Goal: Information Seeking & Learning: Find specific fact

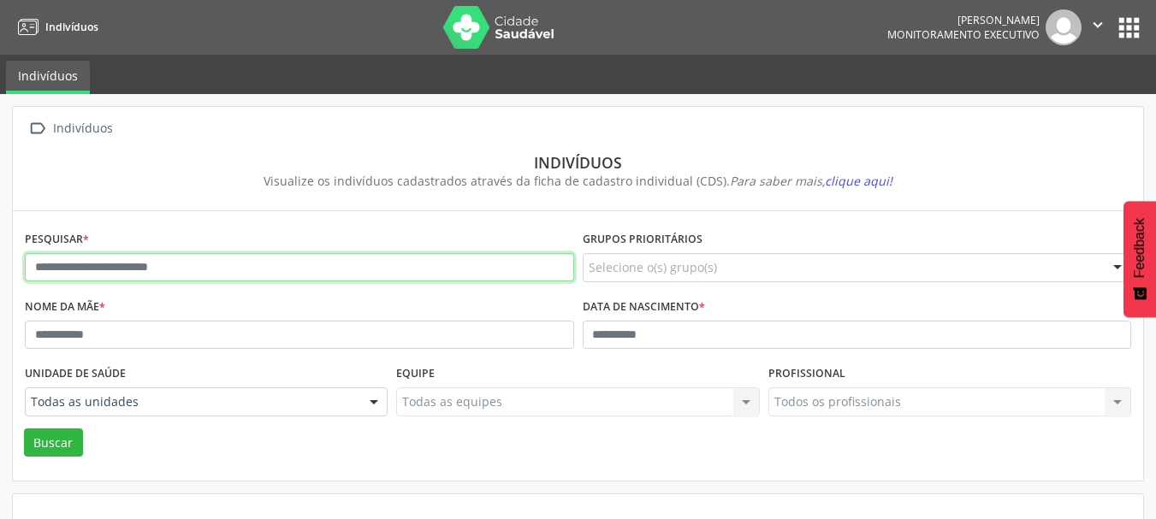
click at [77, 264] on input "text" at bounding box center [299, 267] width 549 height 29
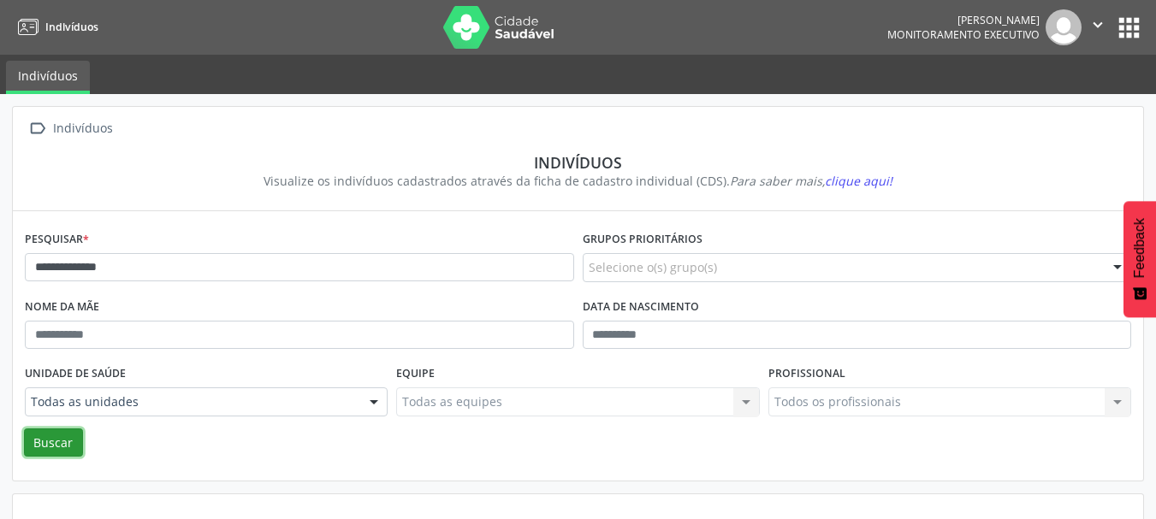
click at [36, 442] on button "Buscar" at bounding box center [53, 443] width 59 height 29
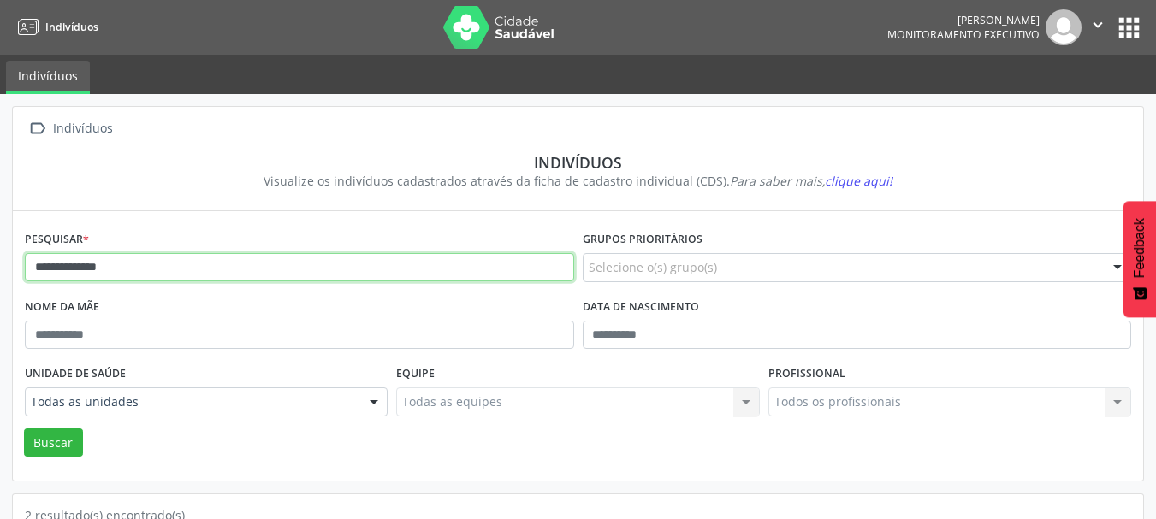
drag, startPoint x: 184, startPoint y: 252, endPoint x: 0, endPoint y: 281, distance: 186.2
click at [0, 281] on div "**********" at bounding box center [578, 471] width 1156 height 754
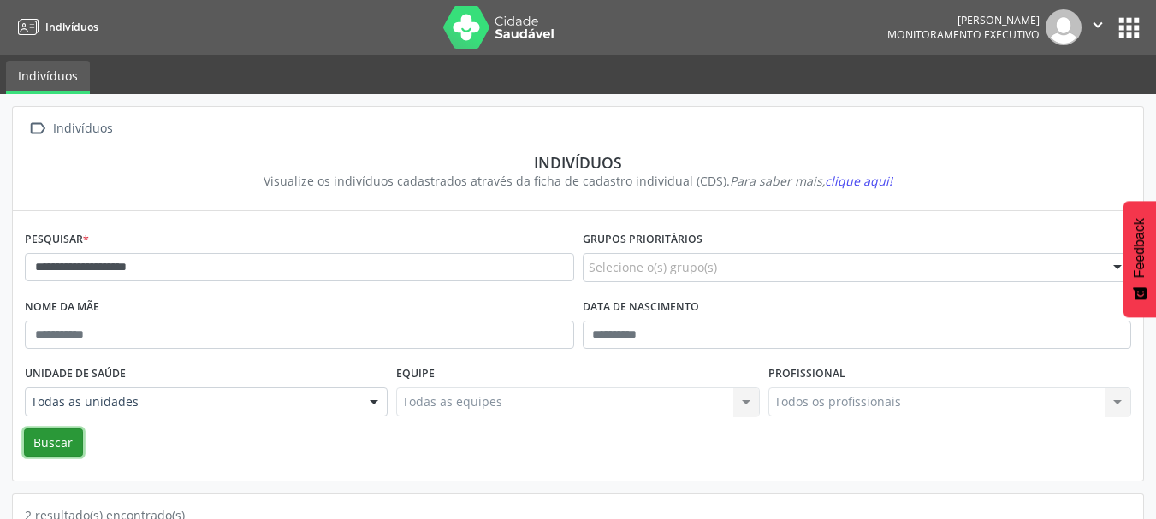
click at [52, 439] on button "Buscar" at bounding box center [53, 443] width 59 height 29
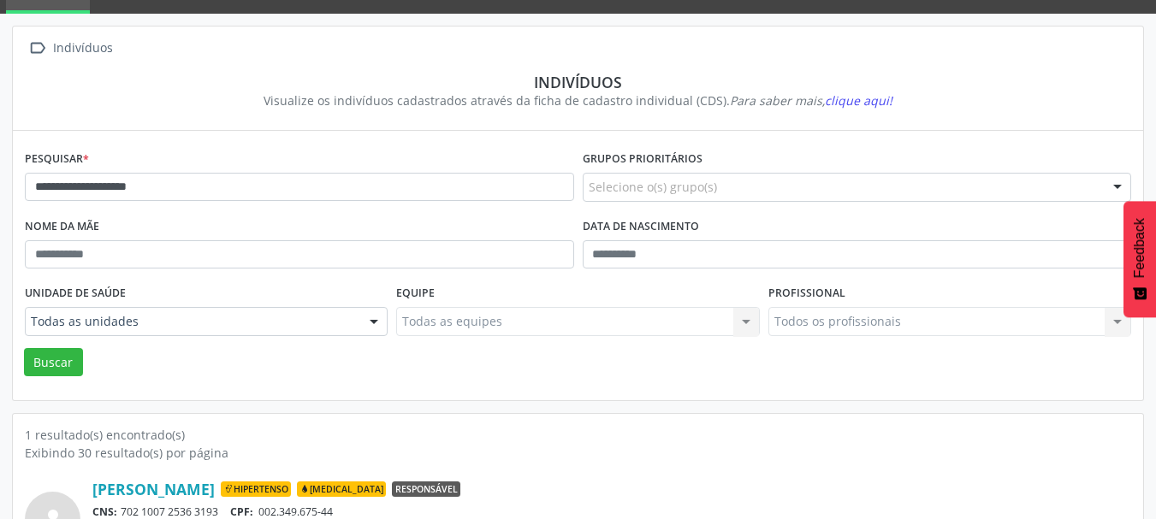
scroll to position [179, 0]
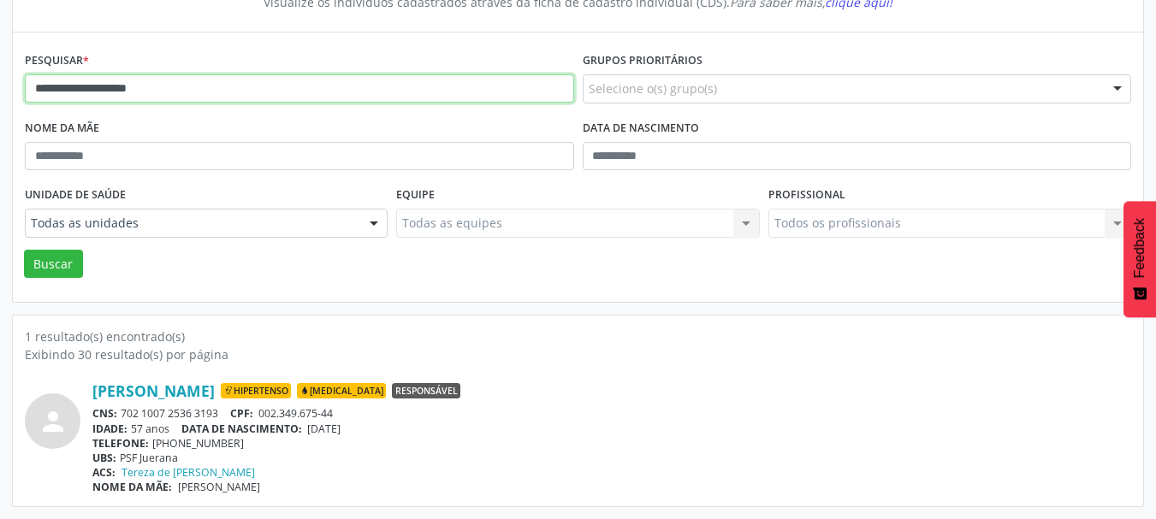
drag, startPoint x: 129, startPoint y: 109, endPoint x: 0, endPoint y: 132, distance: 131.2
click at [0, 132] on div "**********" at bounding box center [578, 217] width 1156 height 604
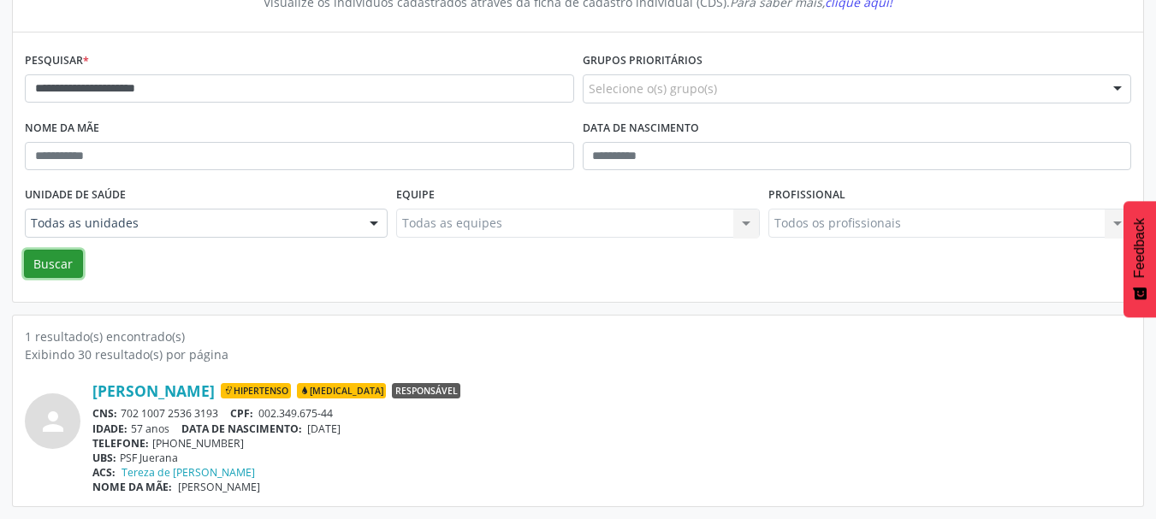
click at [55, 266] on button "Buscar" at bounding box center [53, 264] width 59 height 29
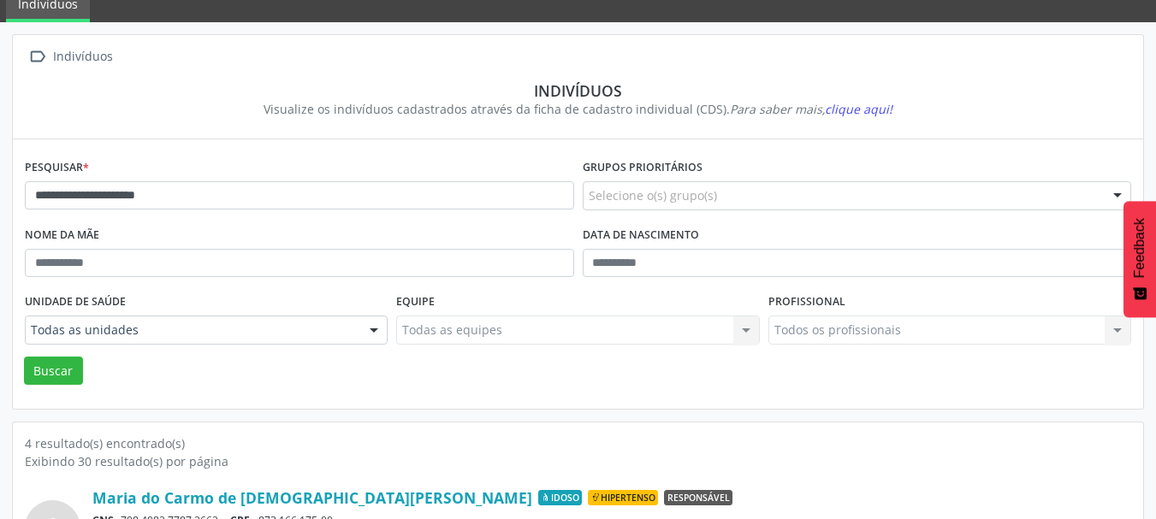
scroll to position [30, 0]
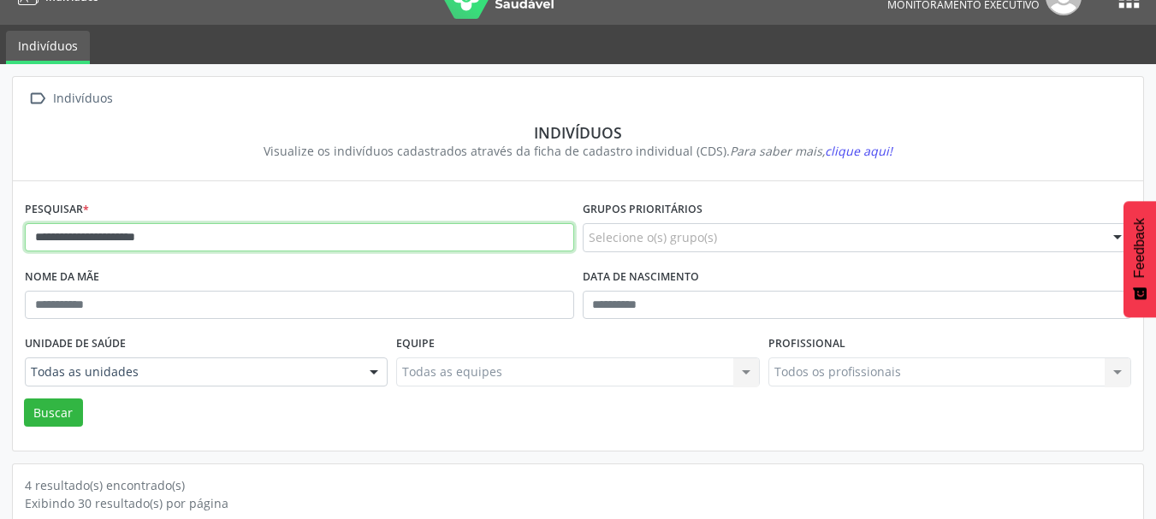
drag, startPoint x: 221, startPoint y: 232, endPoint x: 0, endPoint y: 270, distance: 224.0
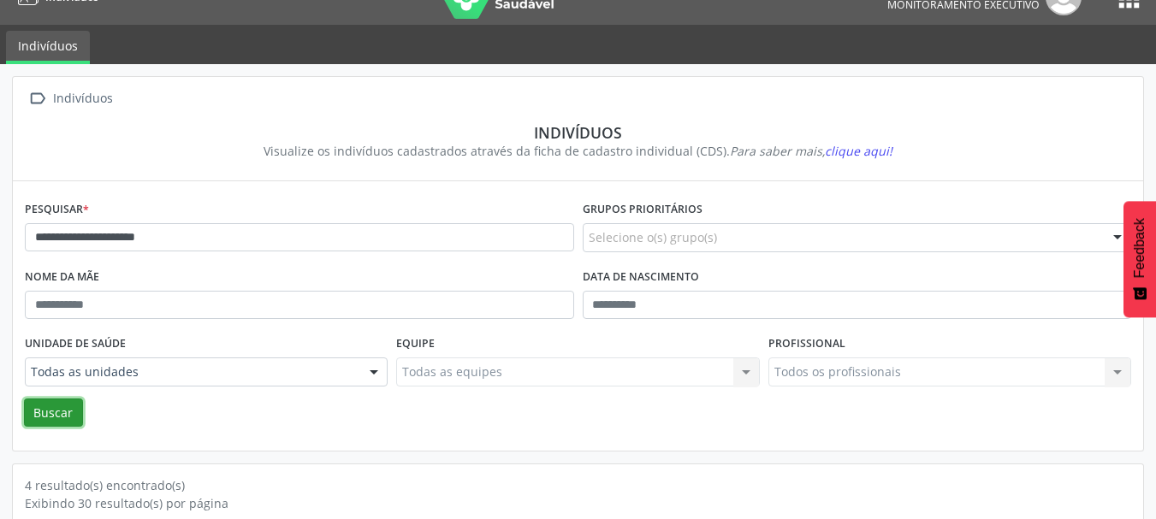
click at [53, 416] on button "Buscar" at bounding box center [53, 413] width 59 height 29
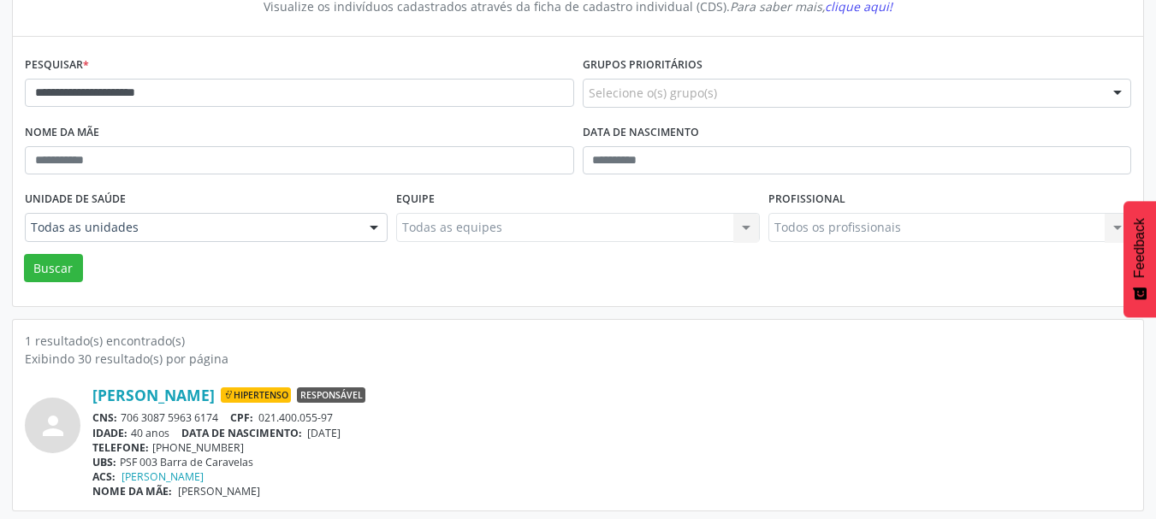
scroll to position [179, 0]
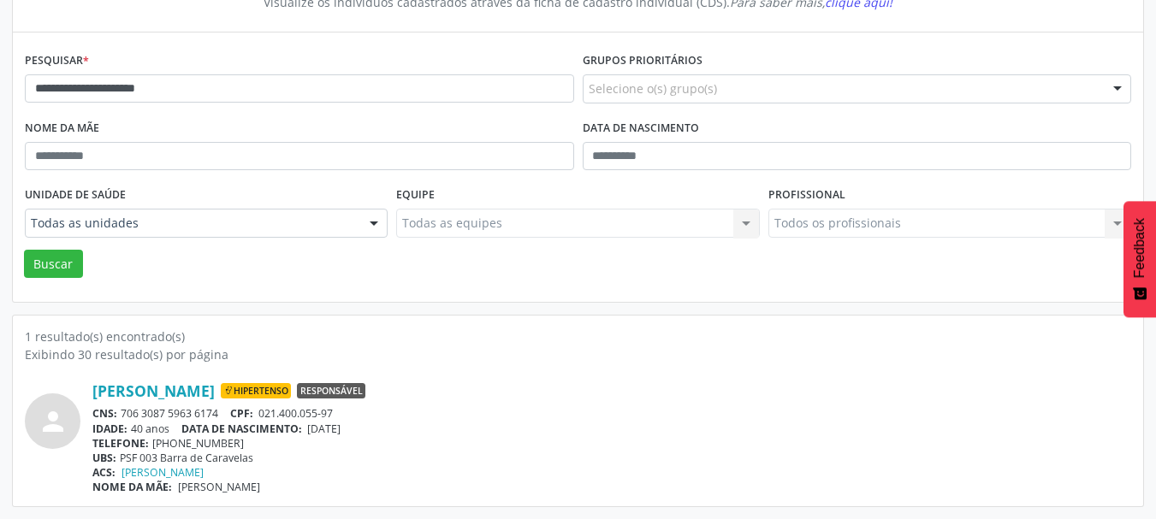
drag, startPoint x: 221, startPoint y: 414, endPoint x: 118, endPoint y: 410, distance: 102.7
click at [118, 410] on div "CNS: 706 3087 5963 6174 CPF: 021.400.055-97" at bounding box center [611, 413] width 1038 height 15
copy div "706 3087 5963 6174"
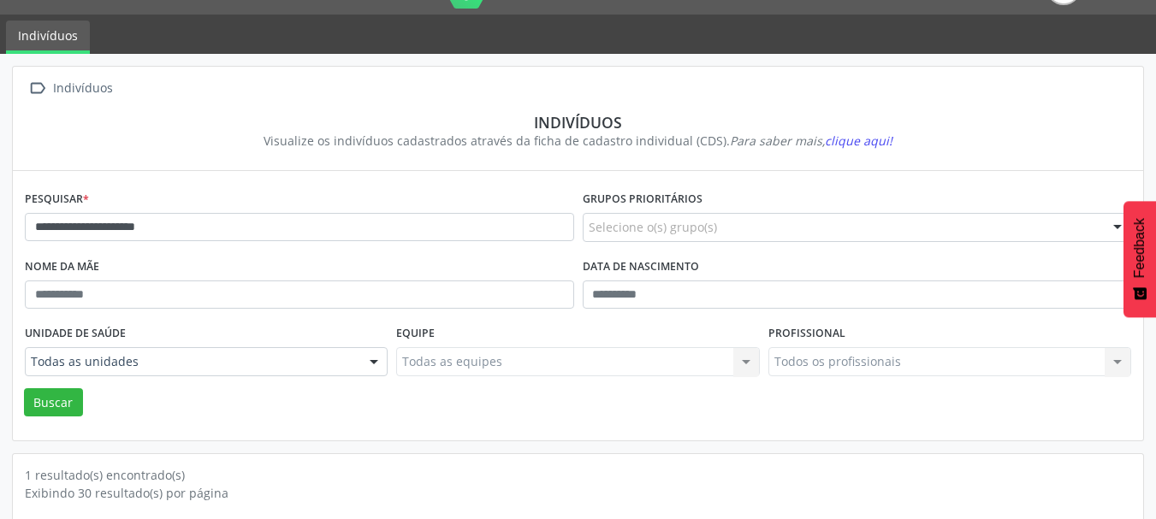
scroll to position [8, 0]
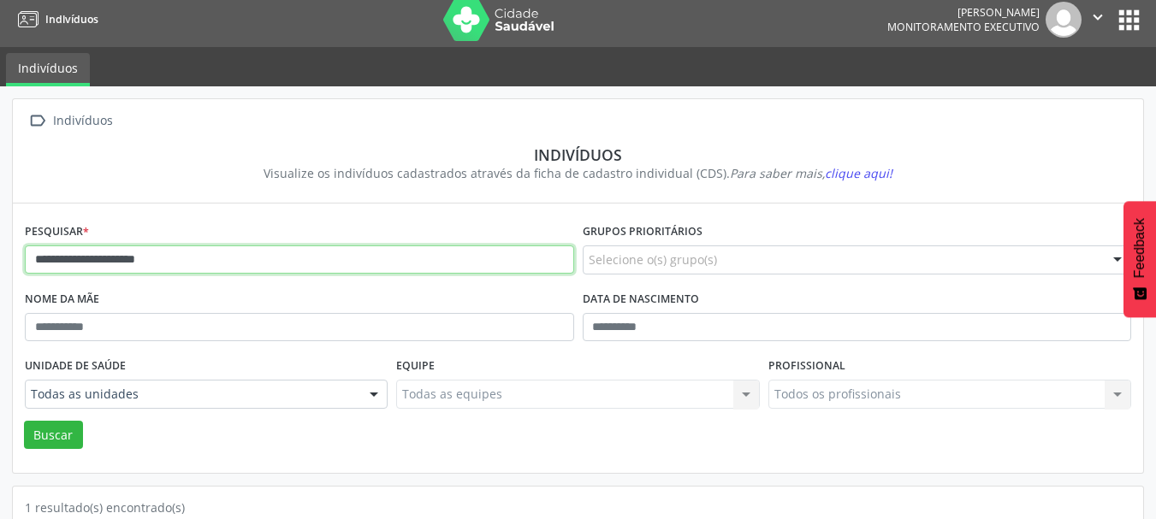
drag, startPoint x: 251, startPoint y: 263, endPoint x: 0, endPoint y: 268, distance: 251.5
click at [0, 263] on div "**********" at bounding box center [578, 388] width 1156 height 604
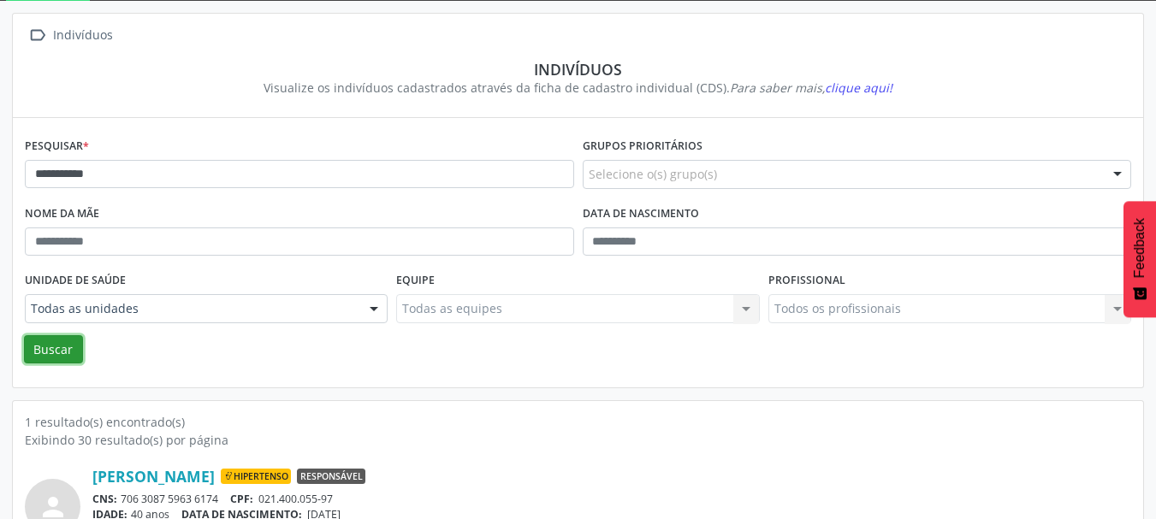
click at [56, 361] on button "Buscar" at bounding box center [53, 349] width 59 height 29
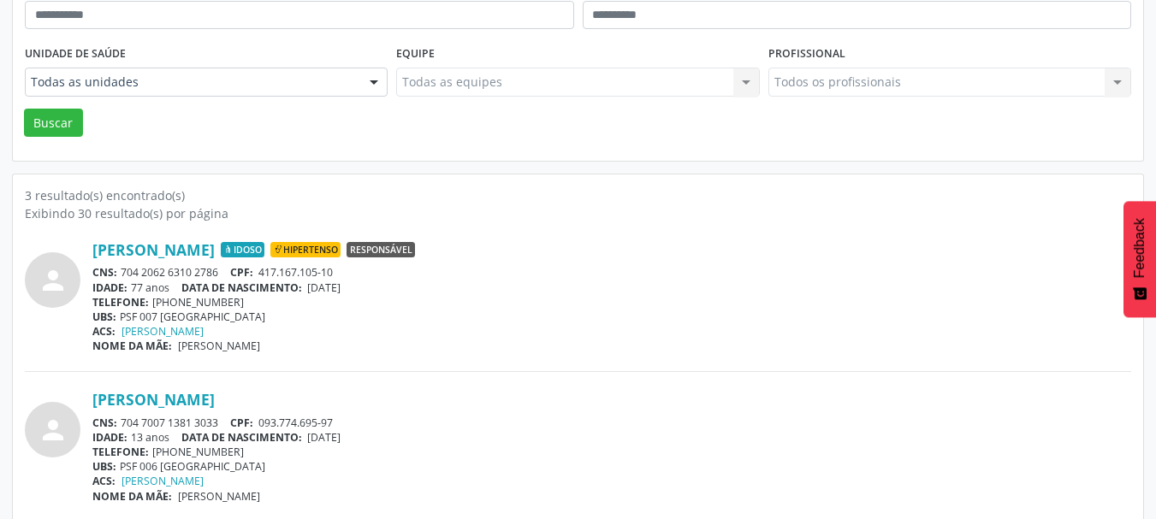
scroll to position [350, 0]
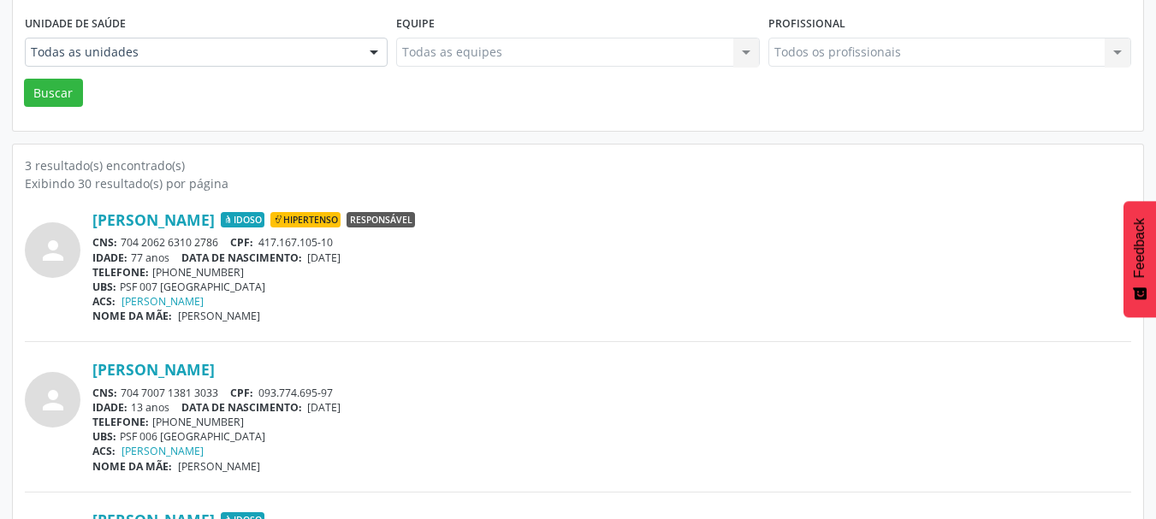
drag, startPoint x: 223, startPoint y: 244, endPoint x: 123, endPoint y: 240, distance: 100.2
click at [123, 240] on div "CNS: 704 2062 6310 2786 CPF: 417.167.105-10" at bounding box center [611, 242] width 1038 height 15
copy div "704 2062 6310 2786"
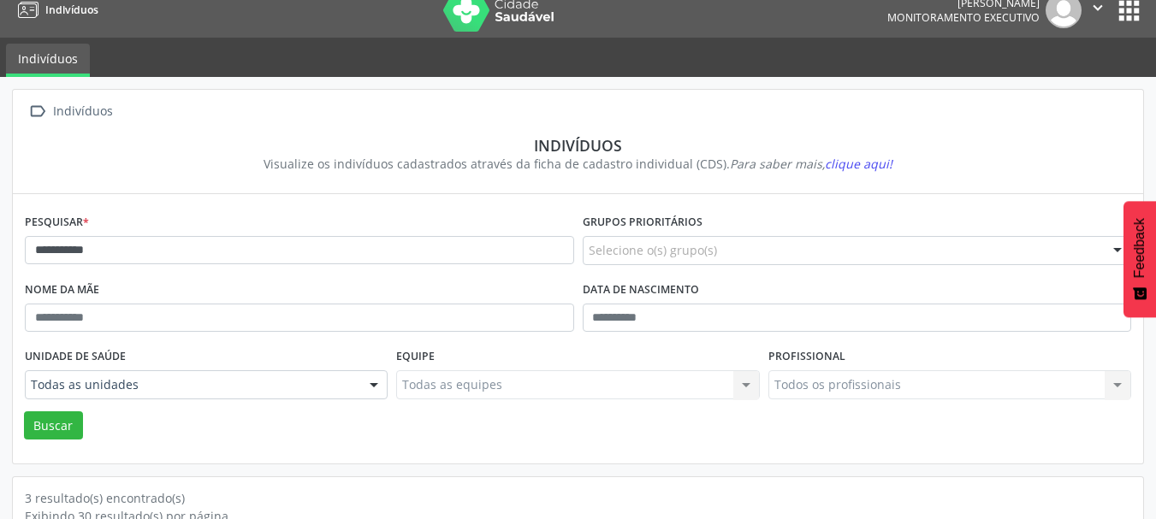
scroll to position [8, 0]
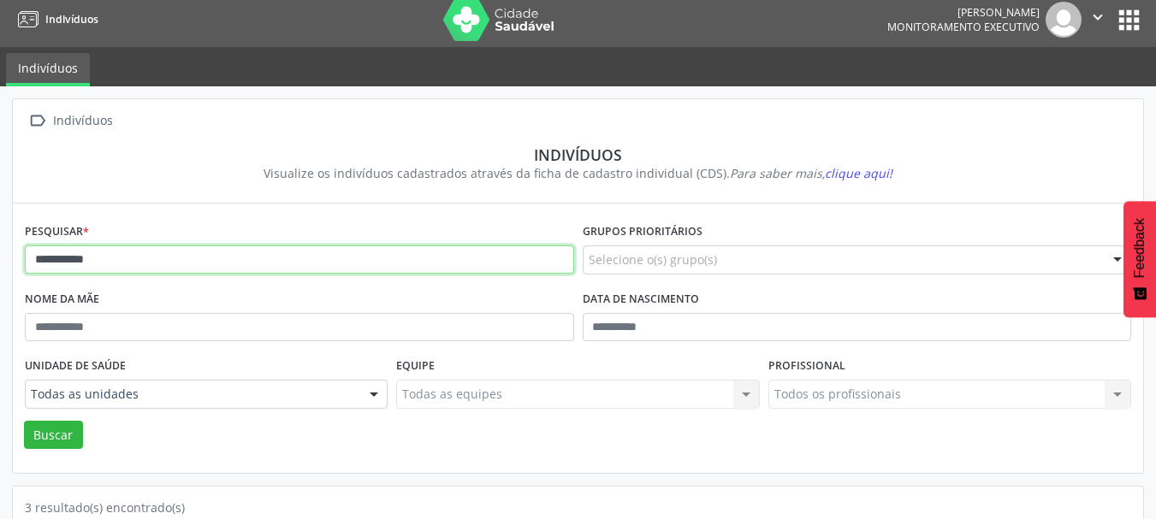
drag, startPoint x: 145, startPoint y: 255, endPoint x: 0, endPoint y: 255, distance: 145.4
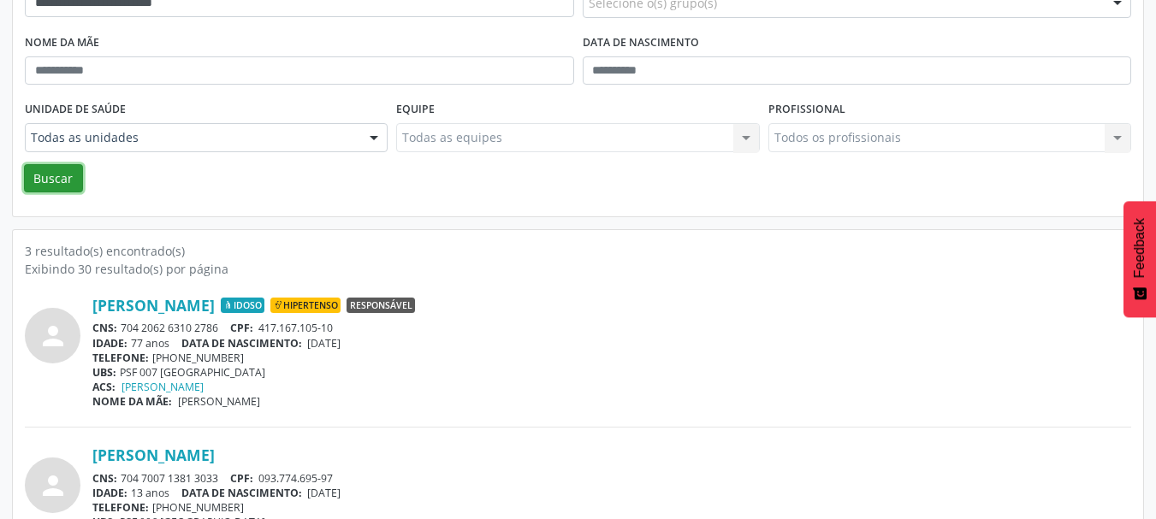
click at [51, 186] on button "Buscar" at bounding box center [53, 178] width 59 height 29
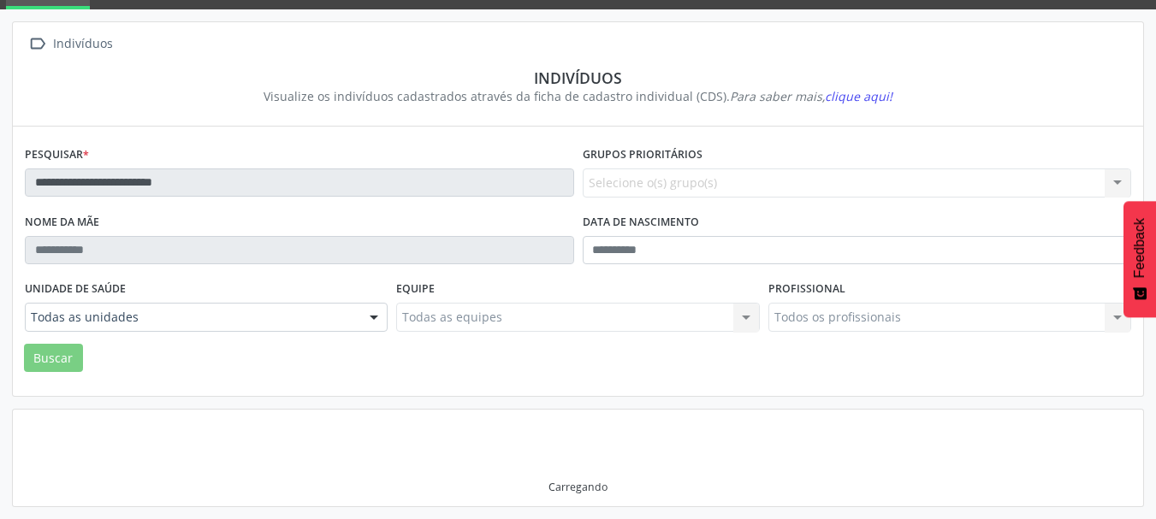
scroll to position [179, 0]
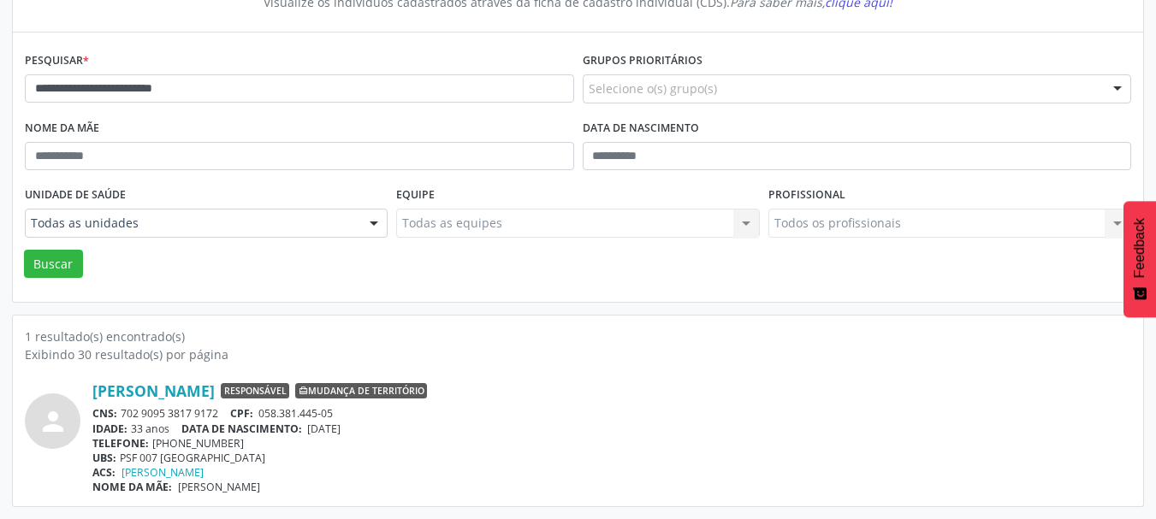
drag, startPoint x: 220, startPoint y: 415, endPoint x: 122, endPoint y: 407, distance: 97.8
click at [122, 407] on div "CNS: 702 9095 3817 9172 CPF: 058.381.445-05" at bounding box center [611, 413] width 1038 height 15
copy div "702 9095 3817 9172"
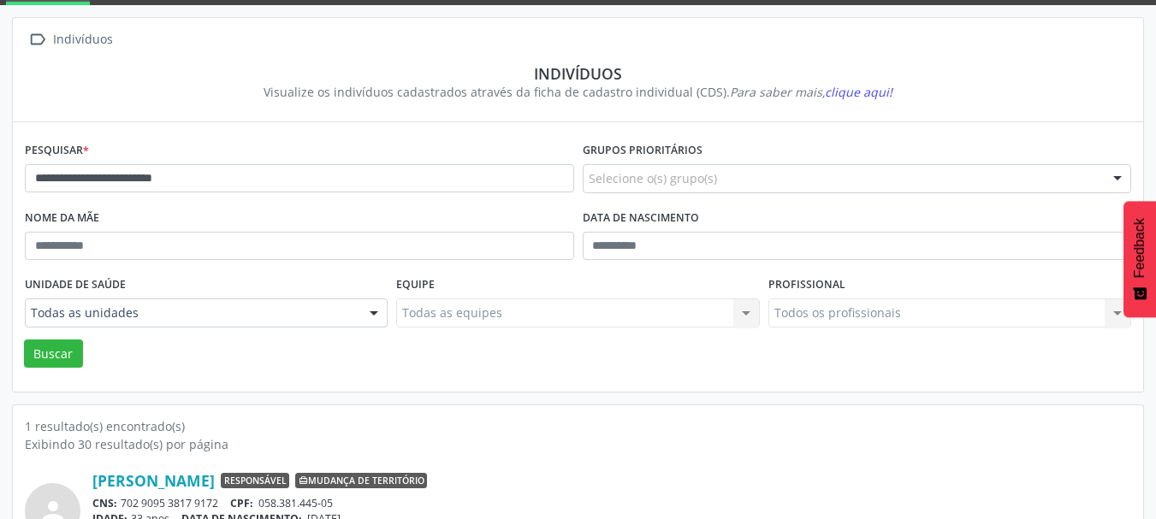
scroll to position [8, 0]
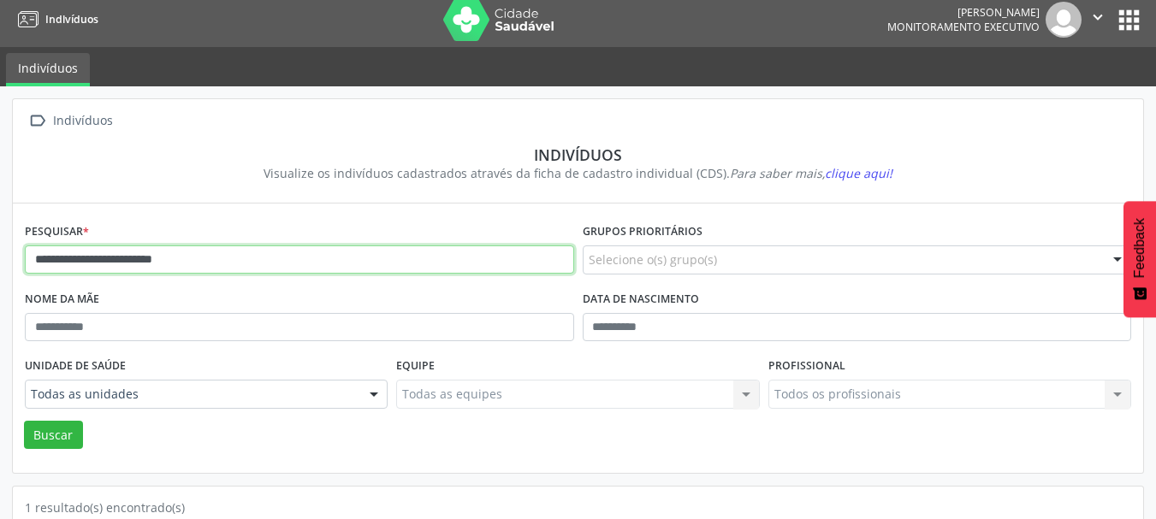
drag, startPoint x: 256, startPoint y: 269, endPoint x: 0, endPoint y: 270, distance: 255.8
click at [0, 270] on div "**********" at bounding box center [578, 388] width 1156 height 604
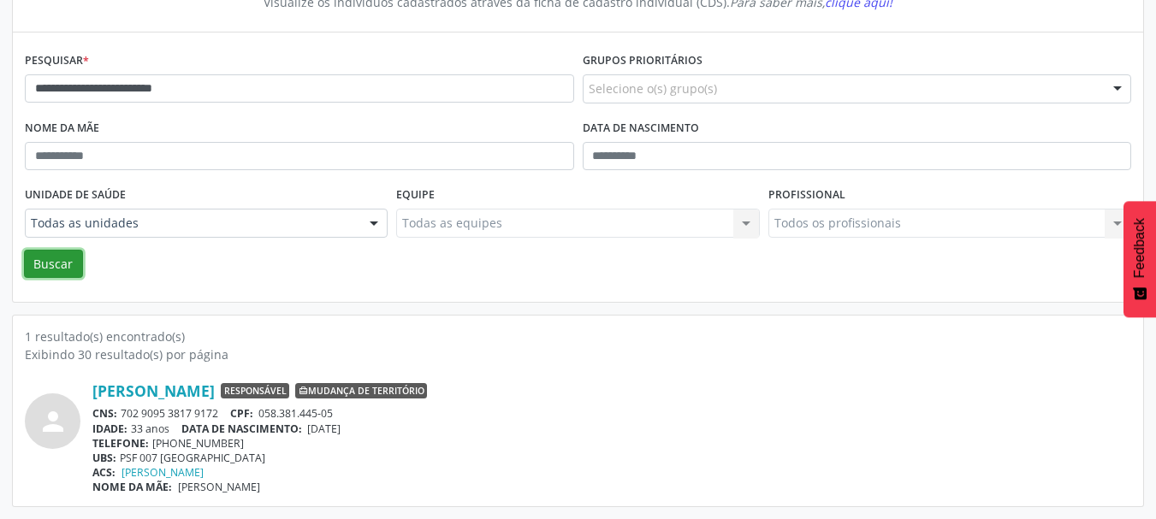
click at [63, 267] on button "Buscar" at bounding box center [53, 264] width 59 height 29
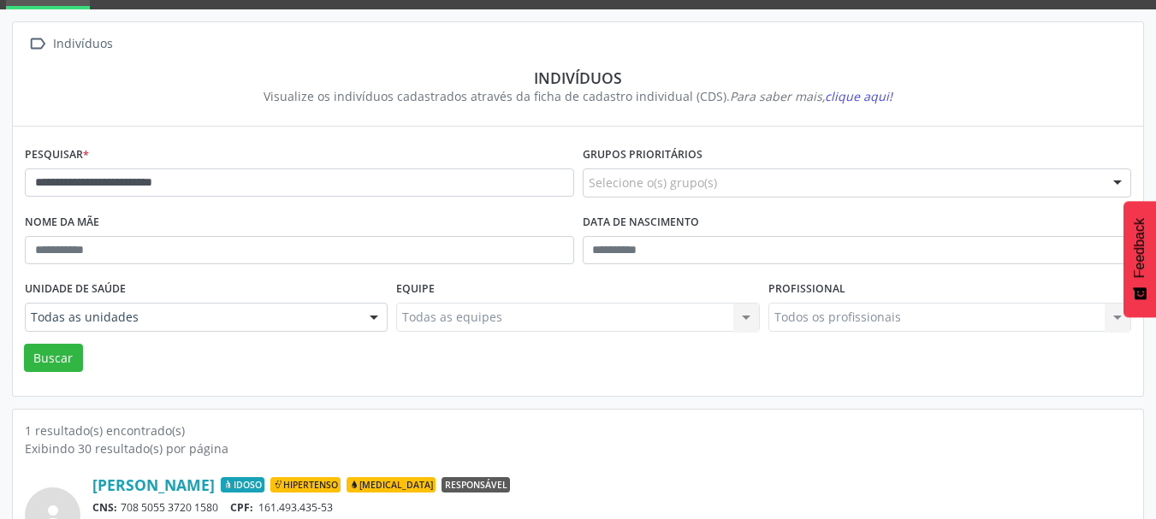
scroll to position [179, 0]
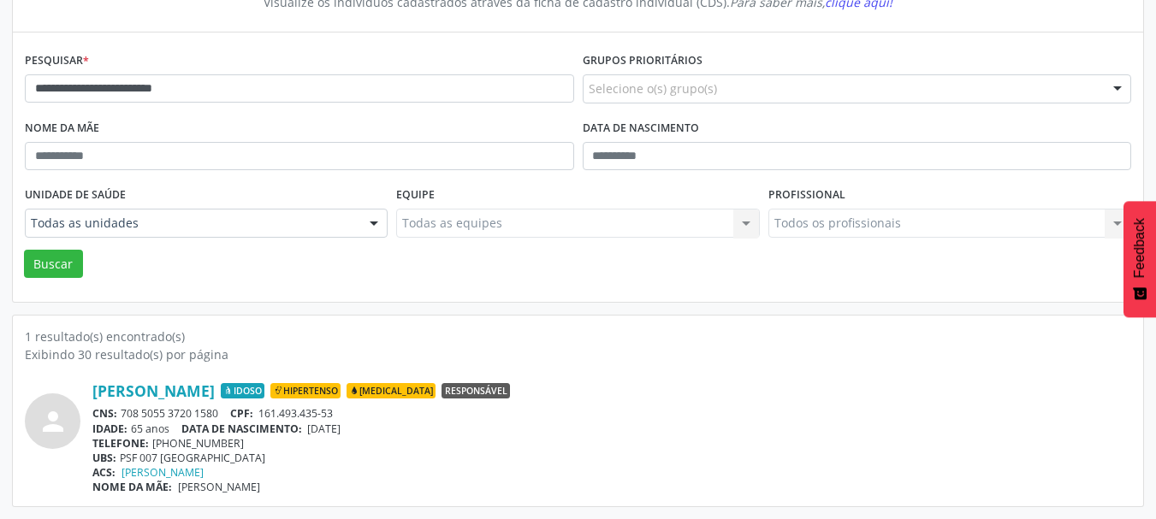
drag, startPoint x: 223, startPoint y: 415, endPoint x: 121, endPoint y: 411, distance: 101.8
click at [121, 411] on div "CNS: 708 5055 3720 1580 CPF: 161.493.435-53" at bounding box center [611, 413] width 1038 height 15
copy div "708 5055 3720 1580"
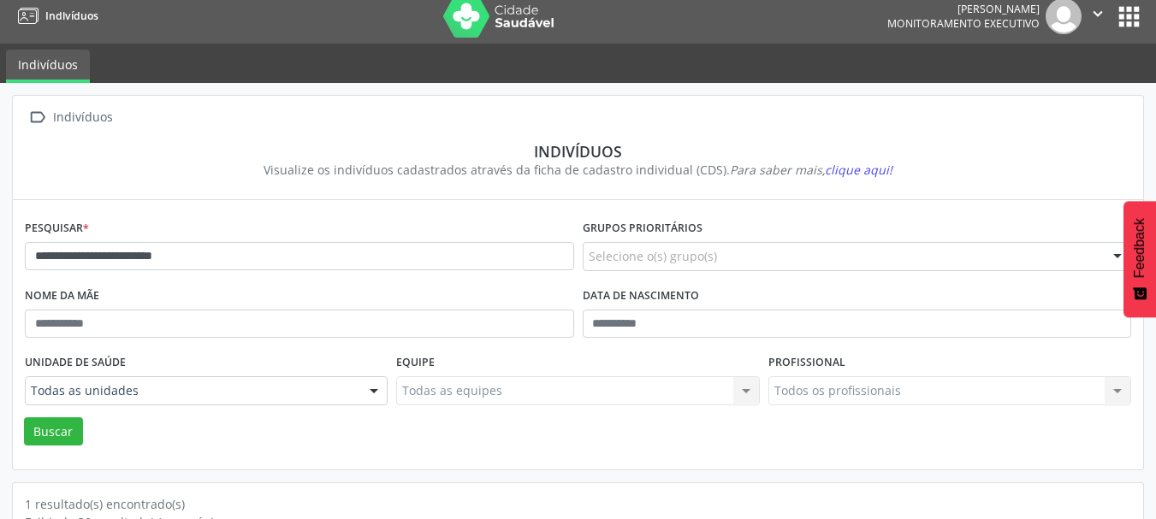
scroll to position [0, 0]
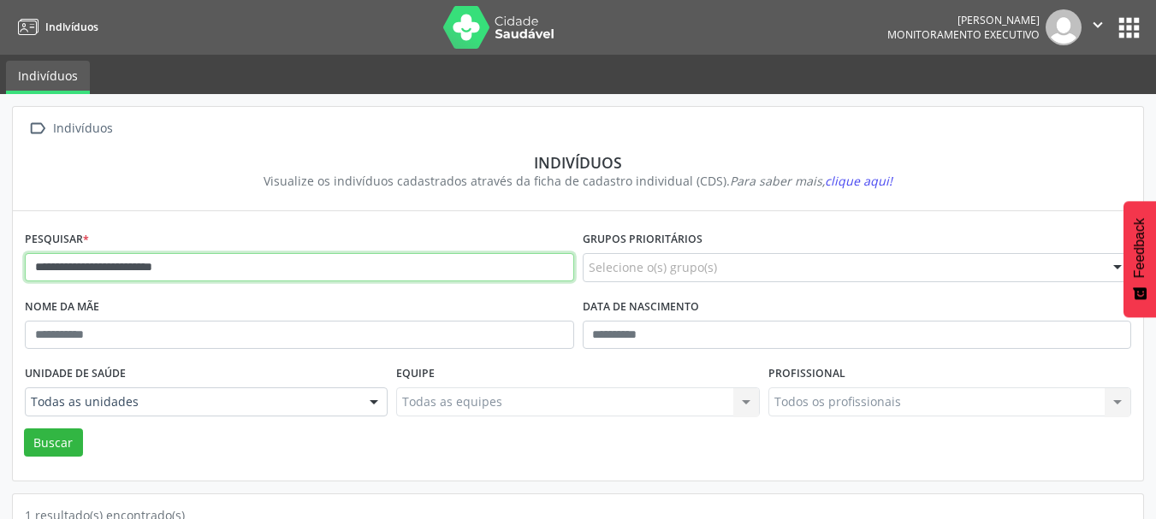
drag, startPoint x: 267, startPoint y: 270, endPoint x: 0, endPoint y: 261, distance: 267.0
click at [0, 261] on div "**********" at bounding box center [578, 396] width 1156 height 604
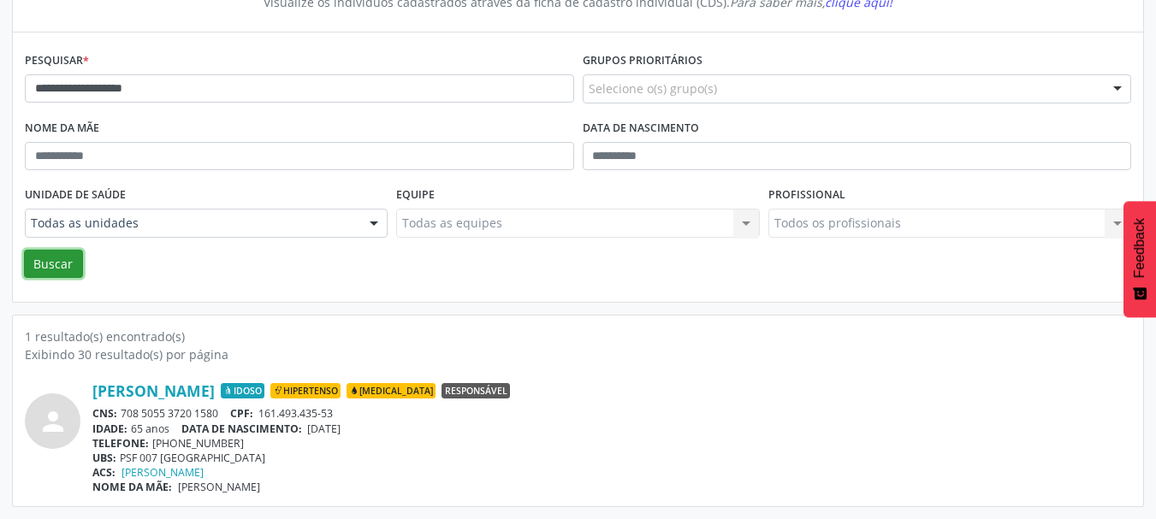
click at [38, 267] on button "Buscar" at bounding box center [53, 264] width 59 height 29
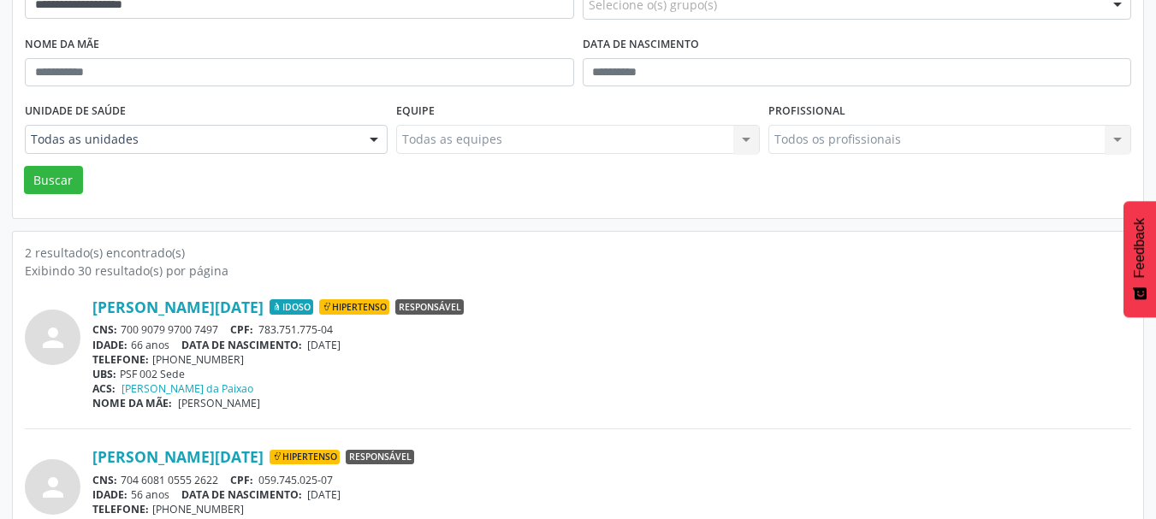
scroll to position [329, 0]
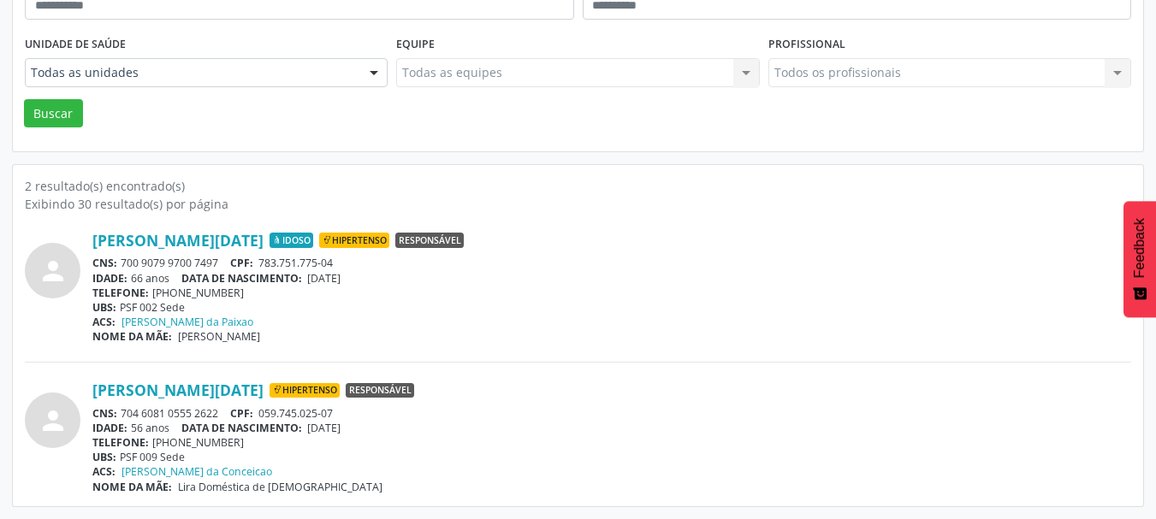
drag, startPoint x: 224, startPoint y: 263, endPoint x: 123, endPoint y: 263, distance: 100.9
click at [123, 263] on div "CNS: 700 9079 9700 7497 CPF: 783.751.775-04" at bounding box center [611, 263] width 1038 height 15
copy div "700 9079 9700 7497"
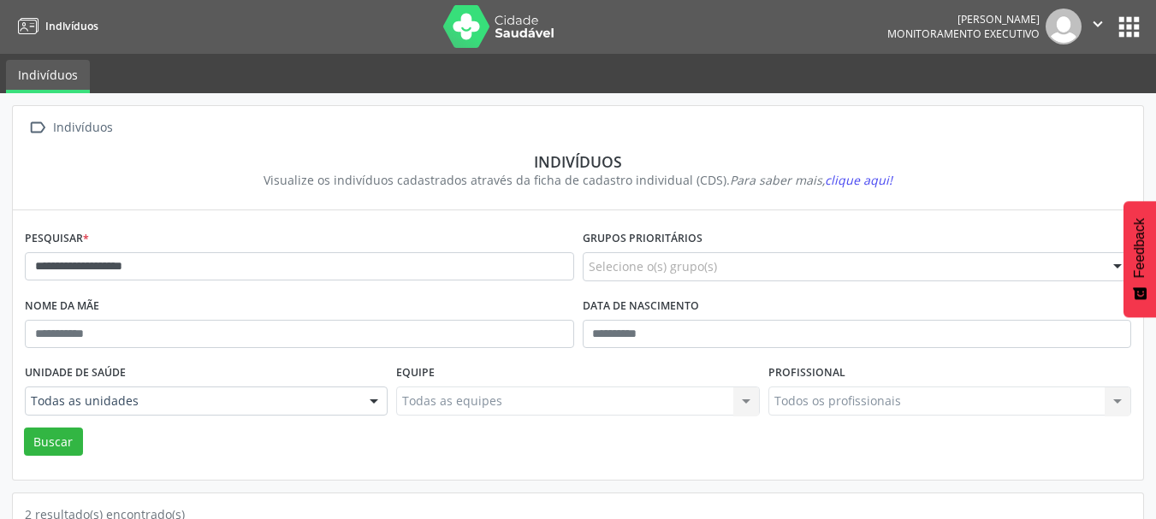
scroll to position [0, 0]
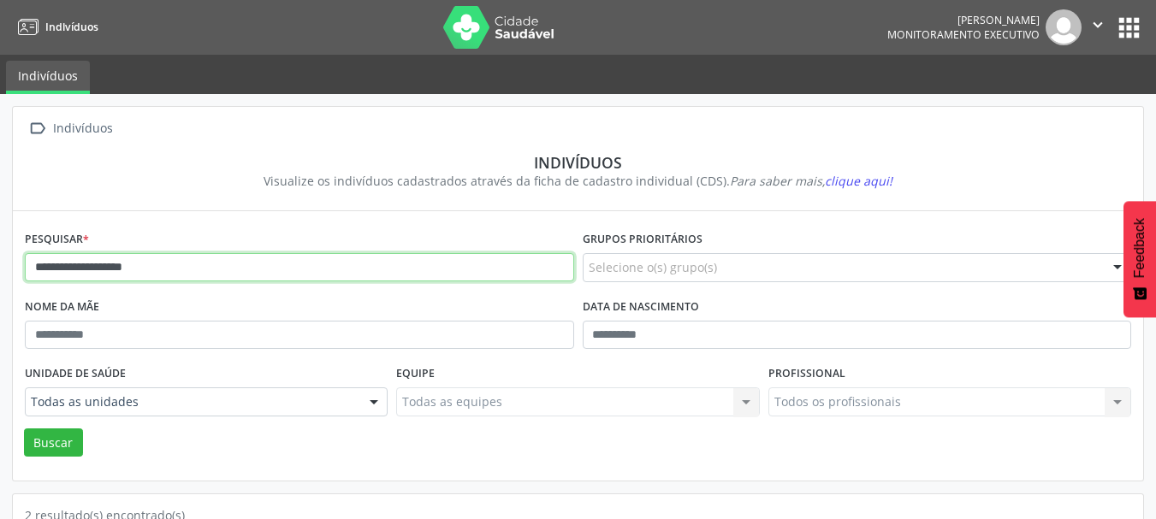
drag, startPoint x: 214, startPoint y: 274, endPoint x: 0, endPoint y: 264, distance: 214.0
click at [0, 264] on div "**********" at bounding box center [578, 471] width 1156 height 754
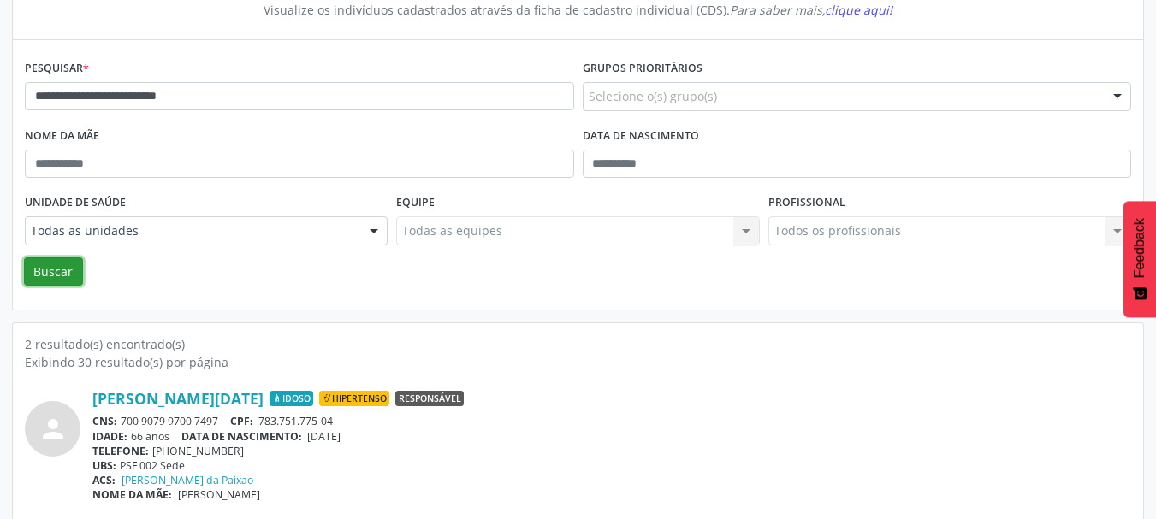
click at [58, 272] on button "Buscar" at bounding box center [53, 271] width 59 height 29
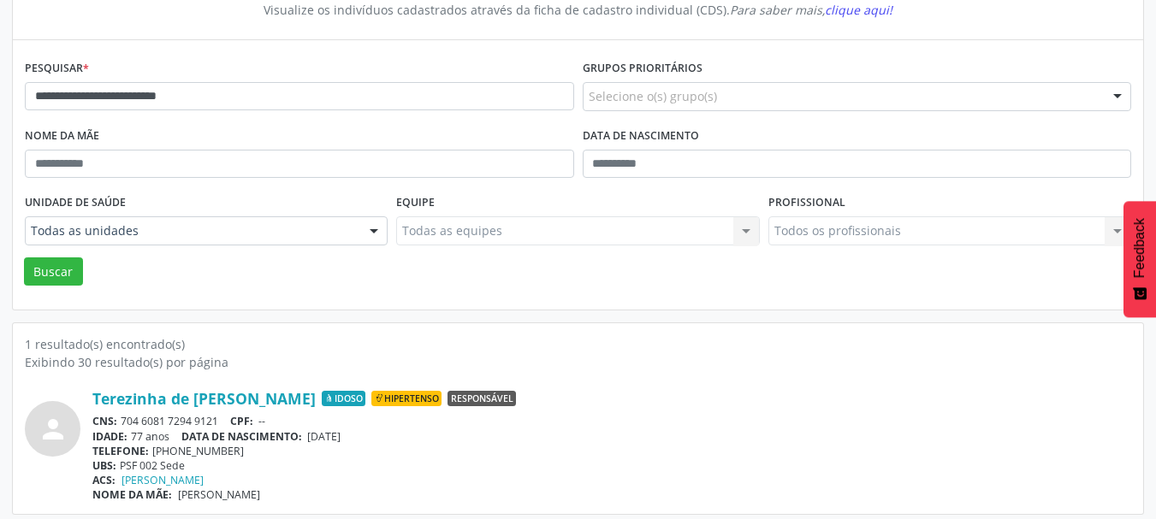
scroll to position [179, 0]
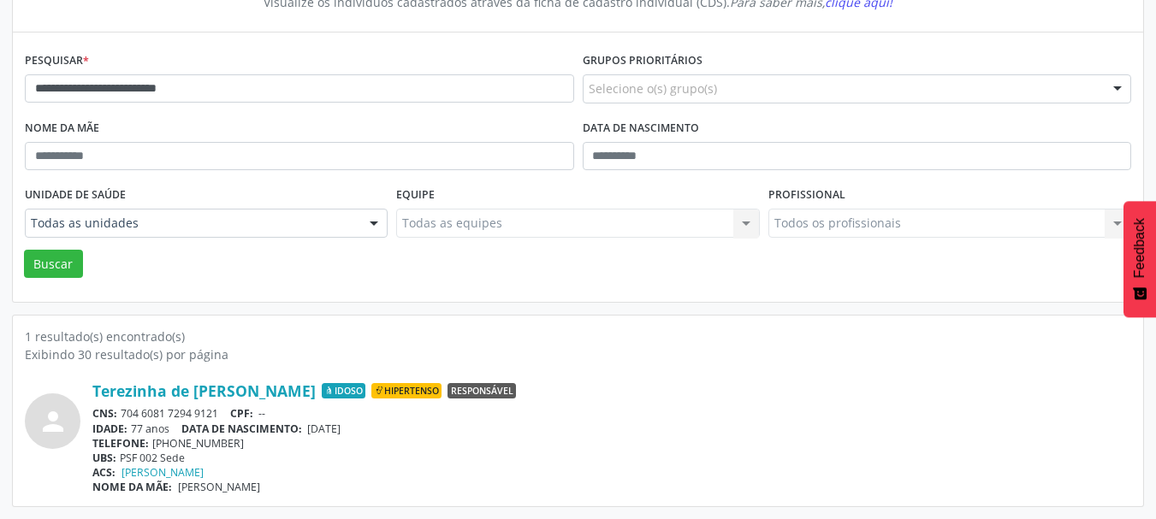
drag, startPoint x: 217, startPoint y: 415, endPoint x: 123, endPoint y: 411, distance: 94.2
click at [123, 411] on div "CNS: 704 6081 7294 9121 CPF: --" at bounding box center [611, 413] width 1038 height 15
copy div "704 6081 7294 9121"
click at [319, 429] on span "[DATE]" at bounding box center [323, 429] width 33 height 15
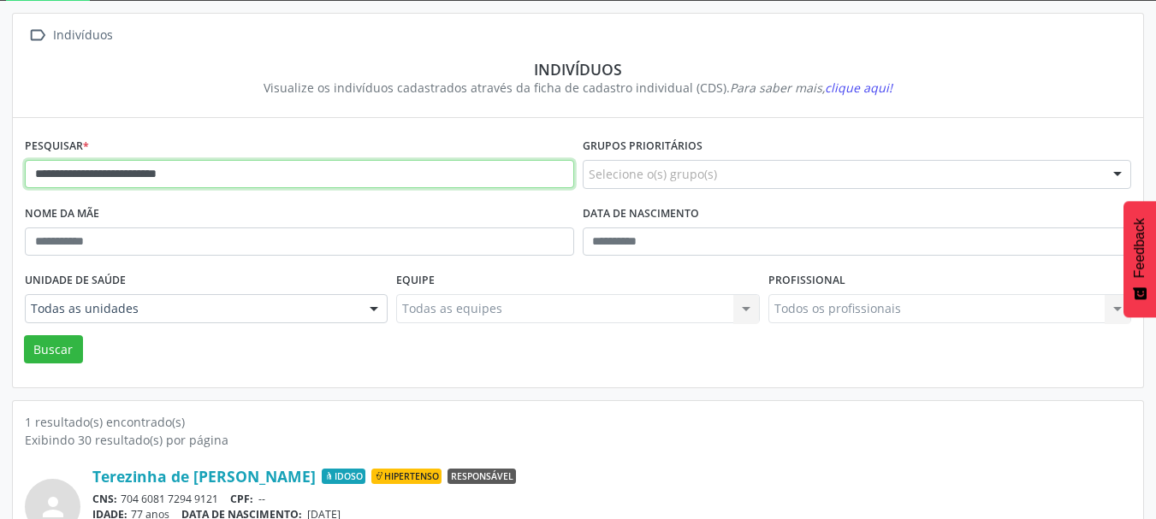
drag, startPoint x: 194, startPoint y: 176, endPoint x: 0, endPoint y: 181, distance: 194.2
click at [0, 181] on div "**********" at bounding box center [578, 303] width 1156 height 604
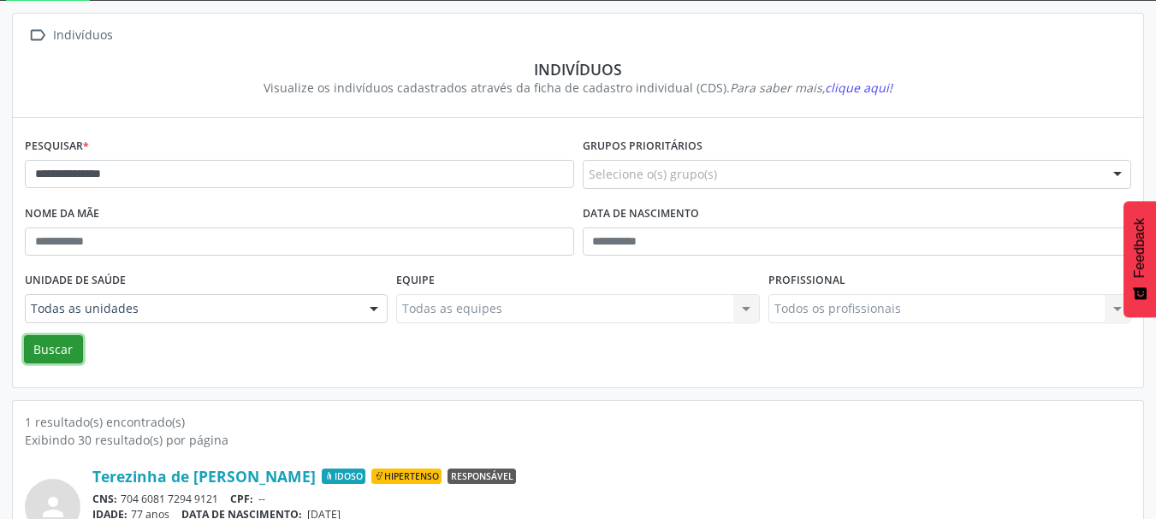
click at [37, 352] on button "Buscar" at bounding box center [53, 349] width 59 height 29
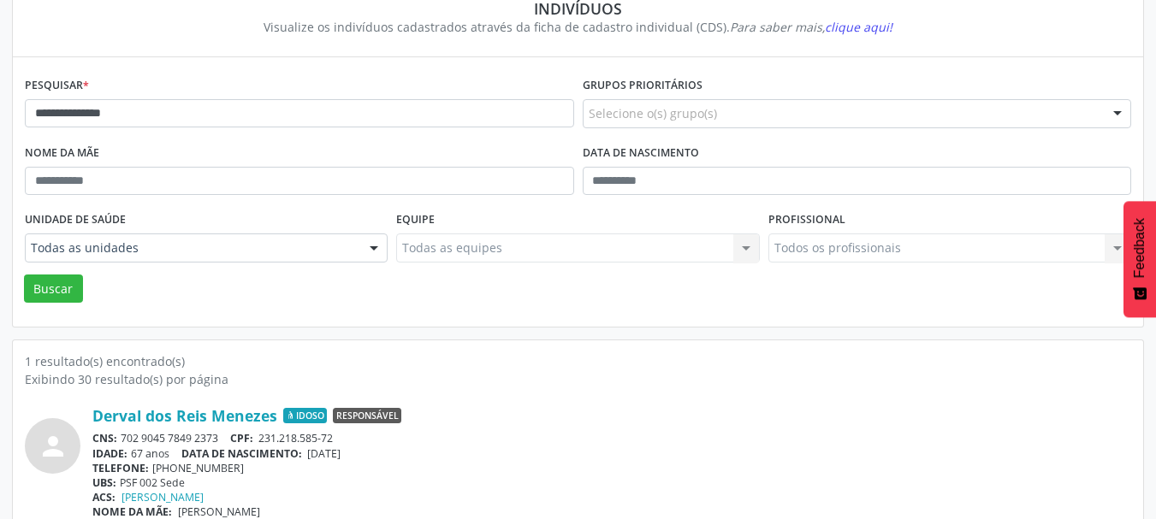
scroll to position [179, 0]
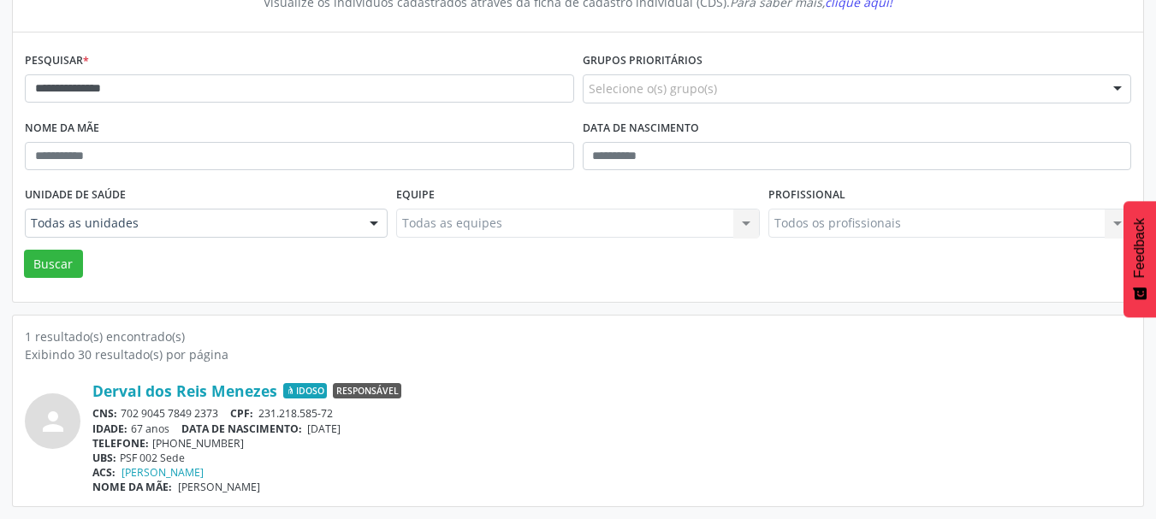
drag, startPoint x: 218, startPoint y: 412, endPoint x: 123, endPoint y: 416, distance: 95.0
click at [123, 416] on div "CNS: 702 9045 7849 2373 CPF: 231.218.585-72" at bounding box center [611, 413] width 1038 height 15
copy div "702 9045 7849 2373"
click at [397, 420] on div "CNS: 702 9045 7849 2373 CPF: 231.218.585-72" at bounding box center [611, 413] width 1038 height 15
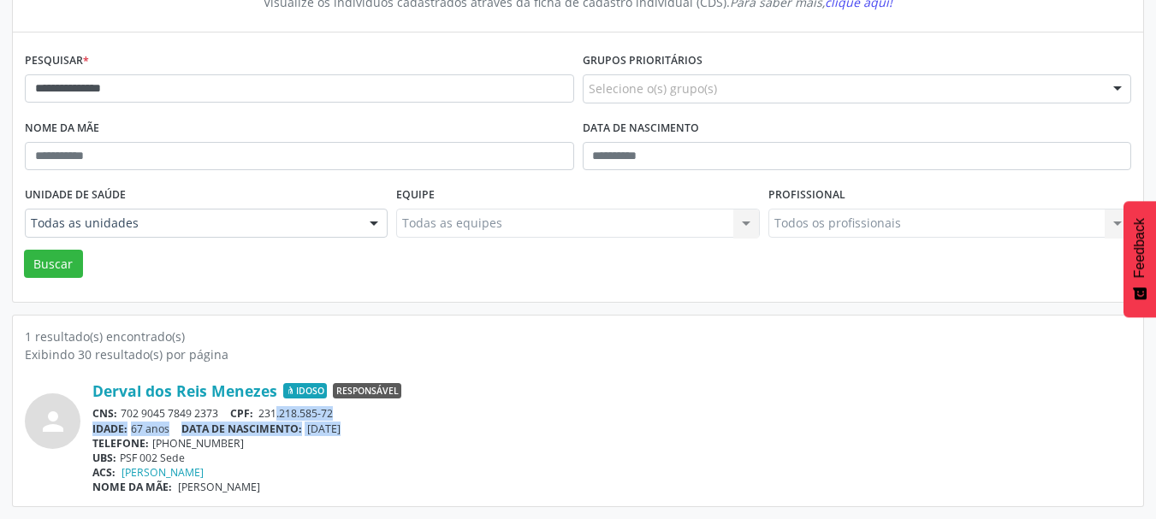
drag, startPoint x: 345, startPoint y: 423, endPoint x: 278, endPoint y: 411, distance: 67.6
click at [278, 411] on div "Derval dos Reis Menezes Idoso Responsável CNS: 702 9045 7849 2373 CPF: 231.218.…" at bounding box center [611, 437] width 1038 height 113
click at [278, 411] on span "231.218.585-72" at bounding box center [295, 413] width 74 height 15
drag, startPoint x: 340, startPoint y: 411, endPoint x: 263, endPoint y: 411, distance: 77.8
click at [263, 411] on div "CNS: 702 9045 7849 2373 CPF: 231.218.585-72" at bounding box center [611, 413] width 1038 height 15
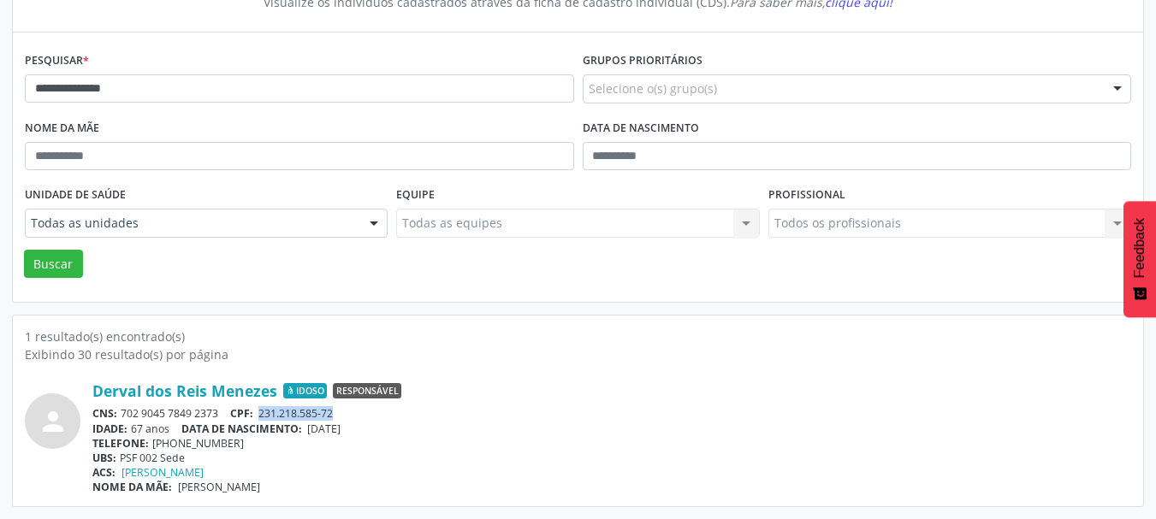
copy span "231.218.585-72"
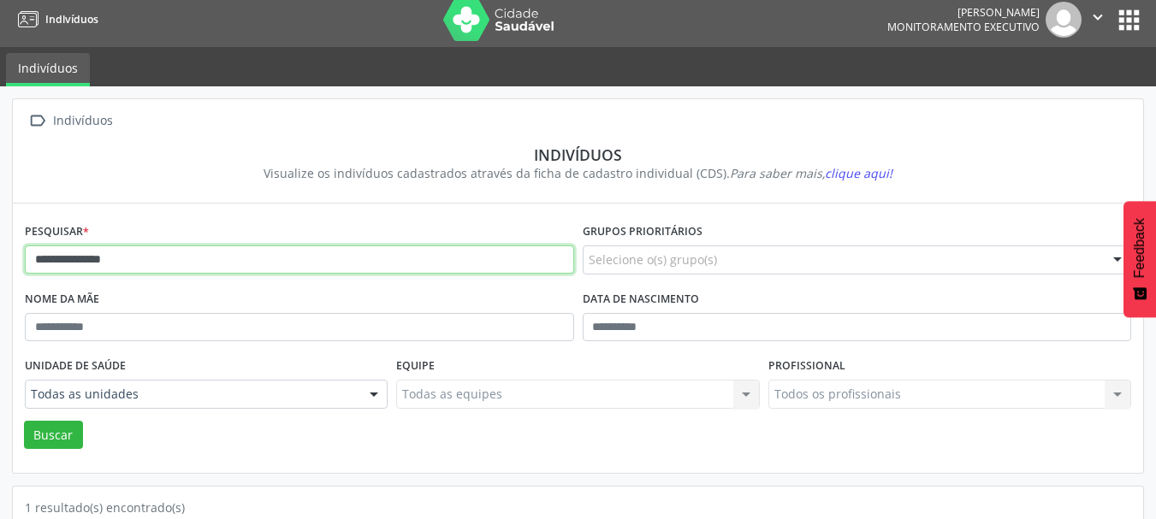
drag, startPoint x: 196, startPoint y: 263, endPoint x: 0, endPoint y: 262, distance: 195.9
click at [0, 262] on div "**********" at bounding box center [578, 388] width 1156 height 604
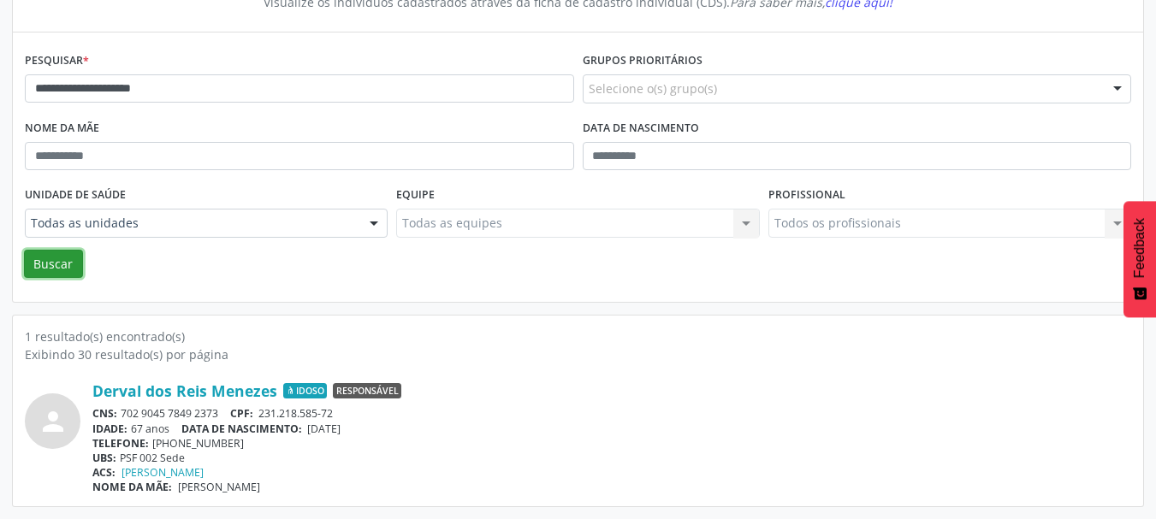
click at [56, 274] on button "Buscar" at bounding box center [53, 264] width 59 height 29
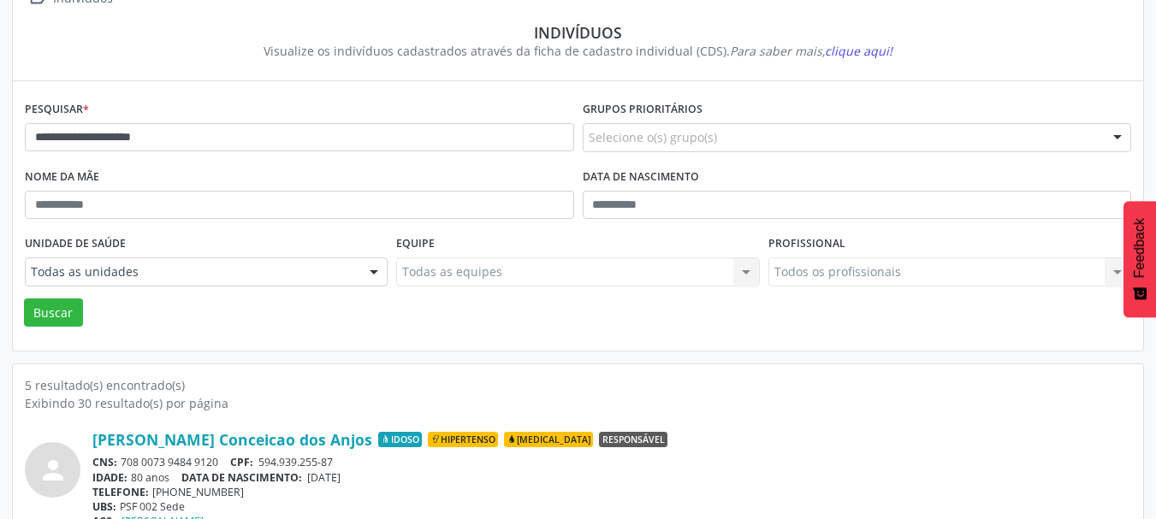
scroll to position [95, 0]
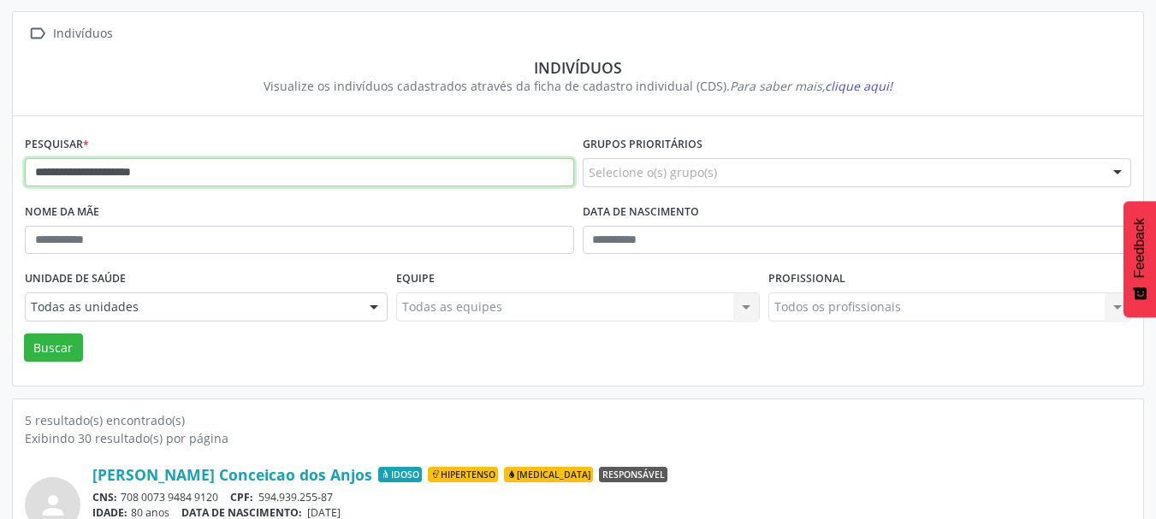
click at [81, 173] on input "**********" at bounding box center [299, 172] width 549 height 29
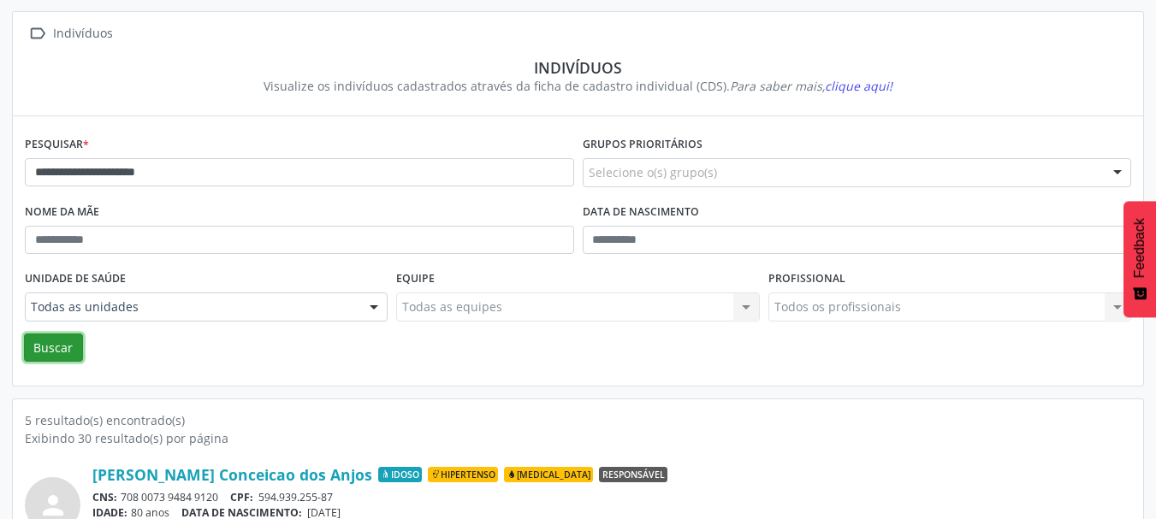
click at [60, 342] on button "Buscar" at bounding box center [53, 348] width 59 height 29
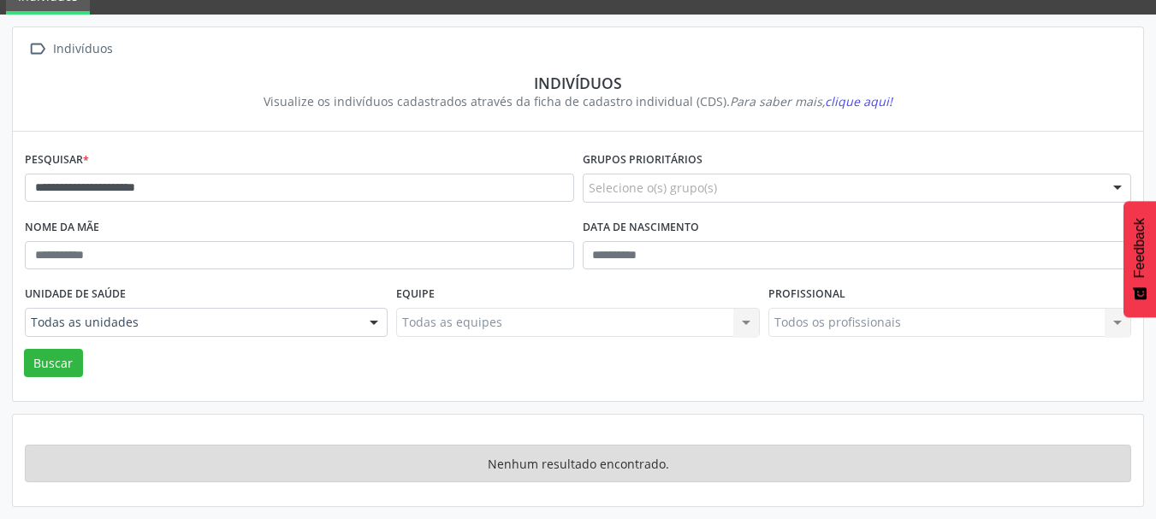
scroll to position [80, 0]
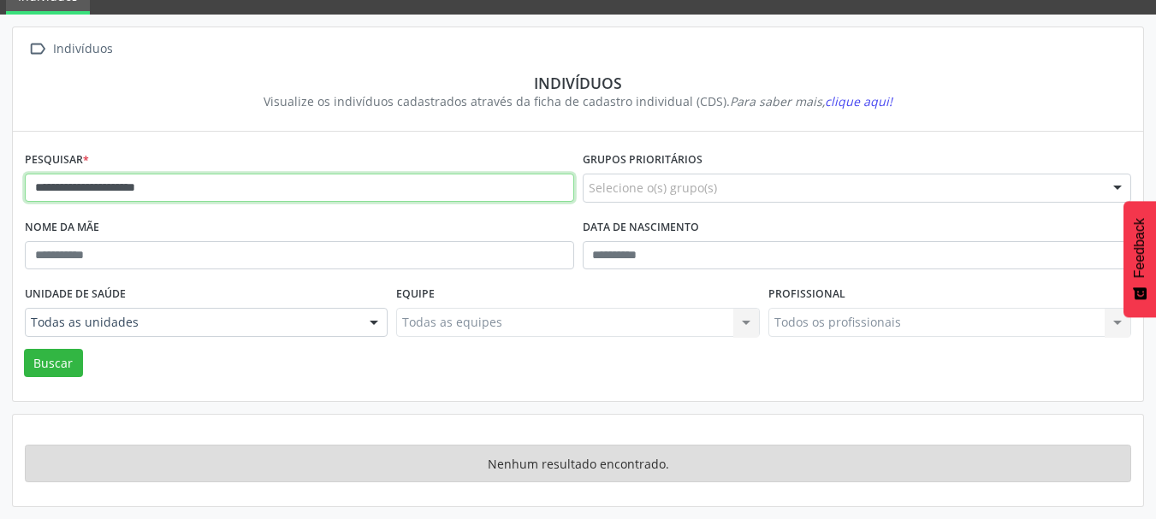
click at [86, 189] on input "**********" at bounding box center [299, 188] width 549 height 29
click at [121, 190] on input "**********" at bounding box center [299, 188] width 549 height 29
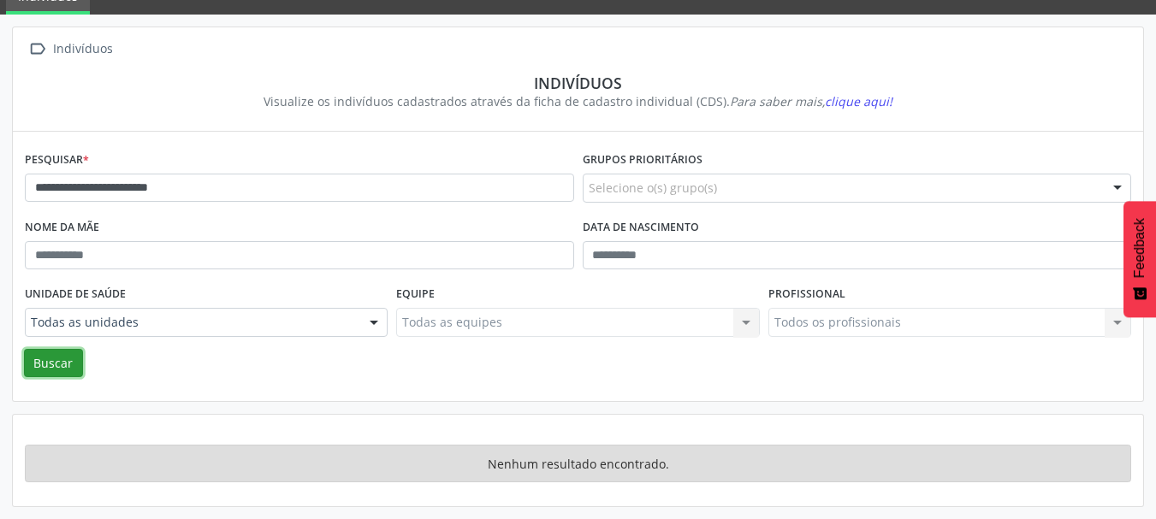
click at [63, 357] on button "Buscar" at bounding box center [53, 363] width 59 height 29
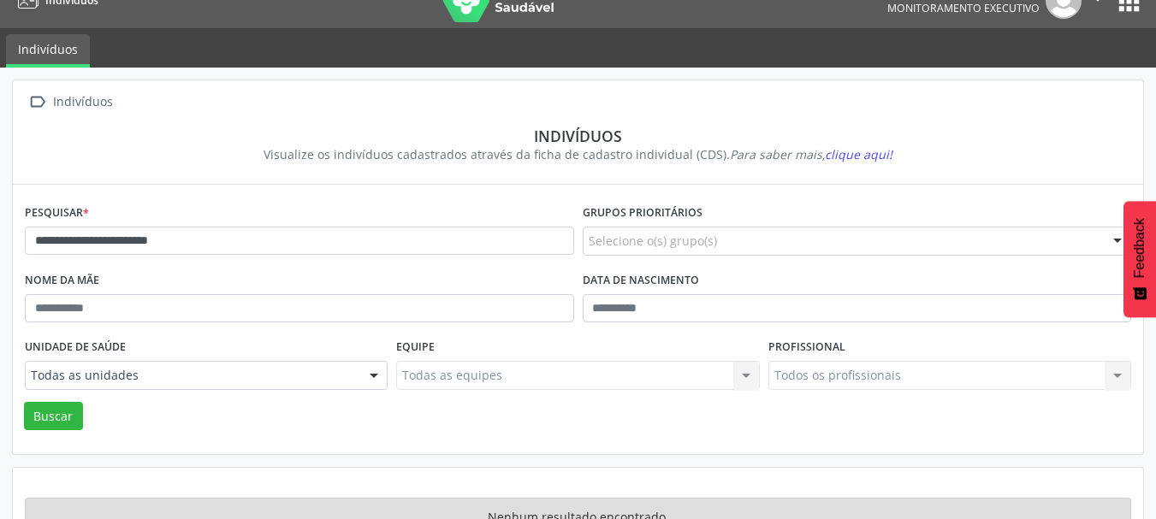
scroll to position [0, 0]
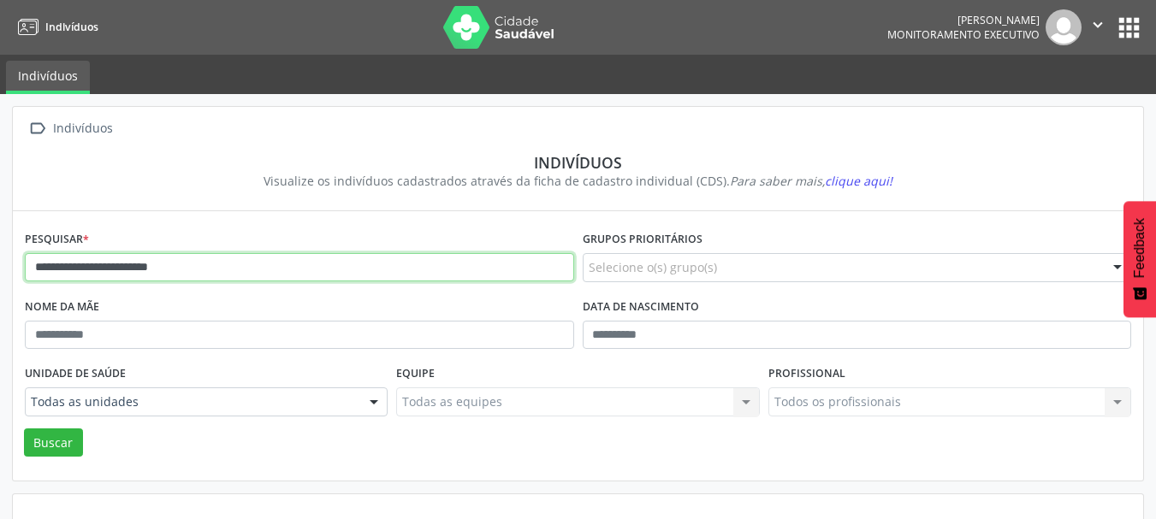
drag, startPoint x: 265, startPoint y: 264, endPoint x: 27, endPoint y: 304, distance: 241.0
click at [0, 274] on div "**********" at bounding box center [578, 346] width 1156 height 505
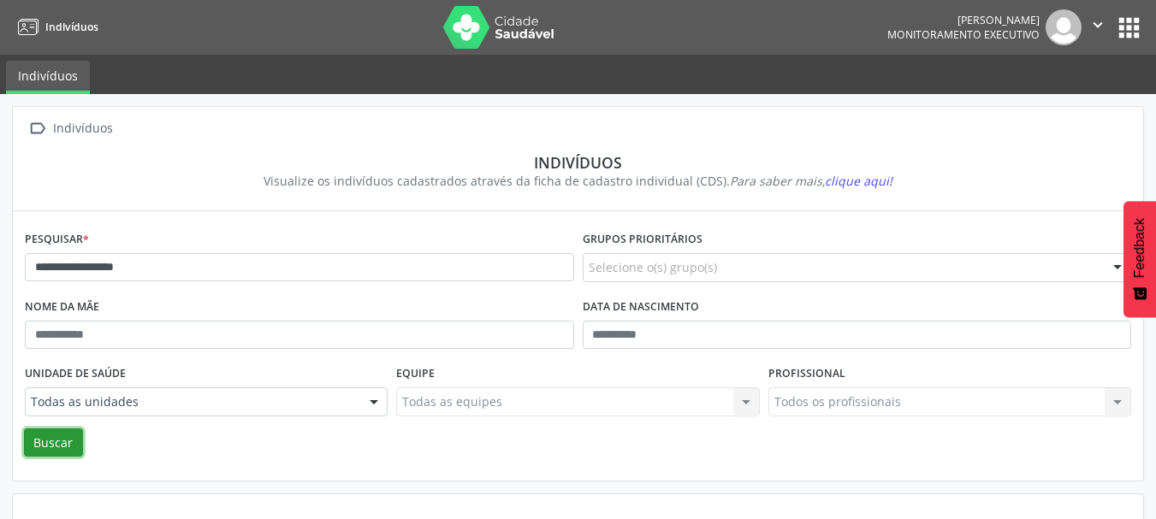
click at [56, 451] on button "Buscar" at bounding box center [53, 443] width 59 height 29
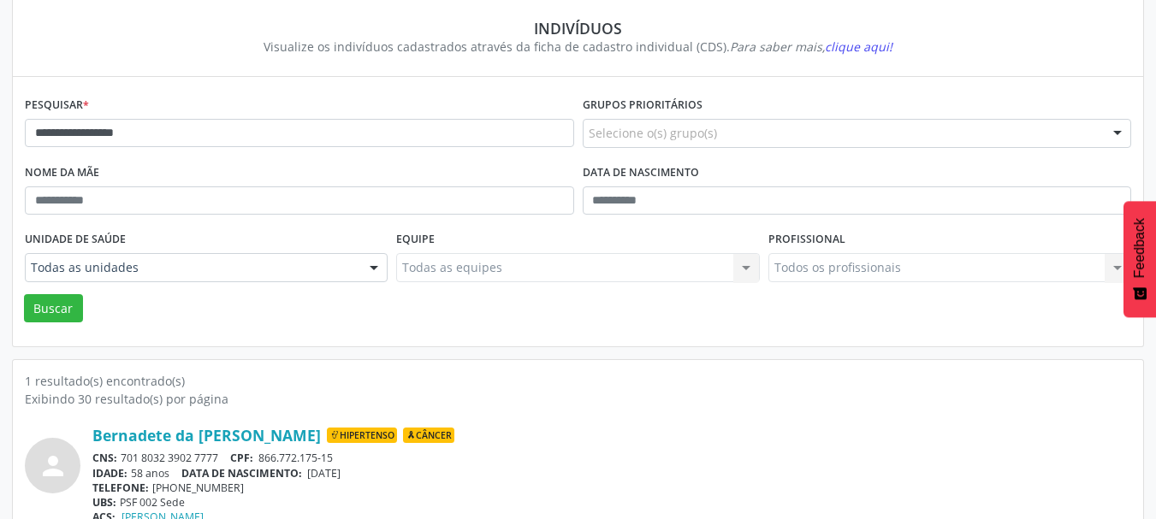
scroll to position [179, 0]
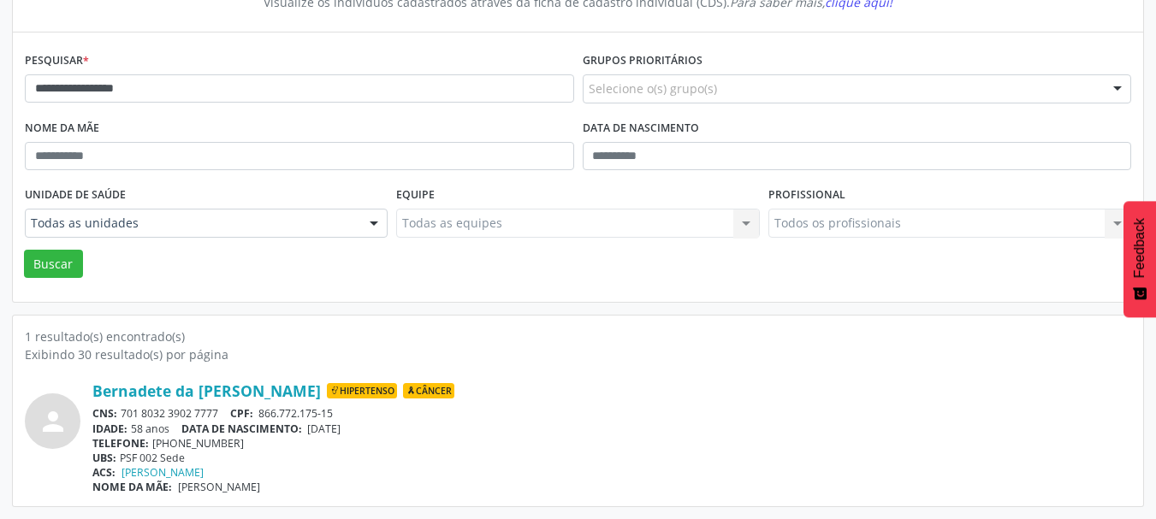
drag, startPoint x: 222, startPoint y: 413, endPoint x: 122, endPoint y: 411, distance: 99.2
click at [122, 411] on div "CNS: 701 8032 3902 7777 CPF: 866.772.175-15" at bounding box center [611, 413] width 1038 height 15
copy div "701 8032 3902 7777"
click at [436, 383] on div "Bernadete da [PERSON_NAME] Hipertenso Câncer" at bounding box center [611, 390] width 1038 height 19
drag, startPoint x: 342, startPoint y: 414, endPoint x: 263, endPoint y: 411, distance: 78.8
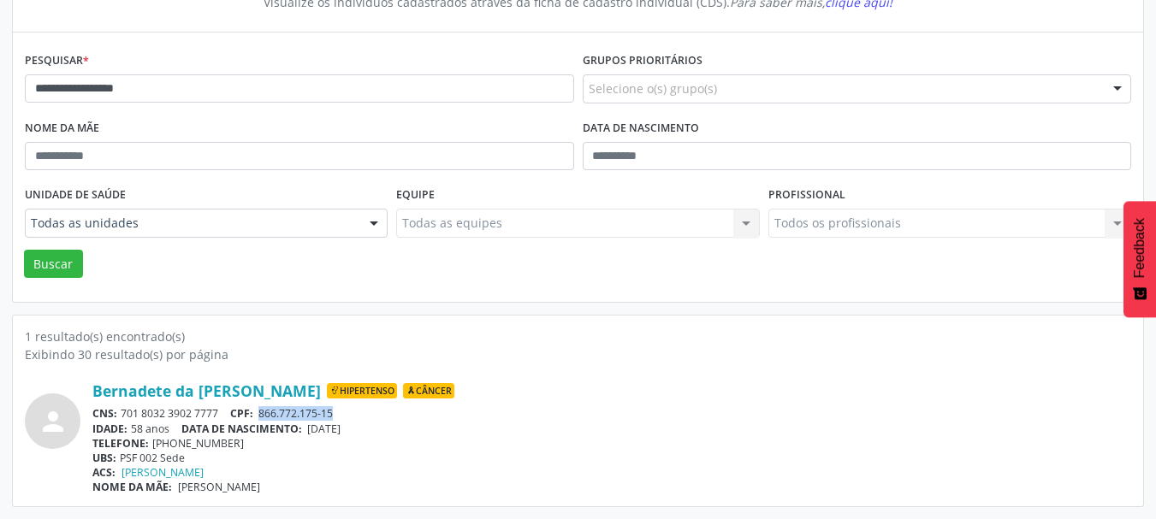
click at [263, 411] on div "CNS: 701 8032 3902 7777 CPF: 866.772.175-15" at bounding box center [611, 413] width 1038 height 15
copy span "866.772.175-15"
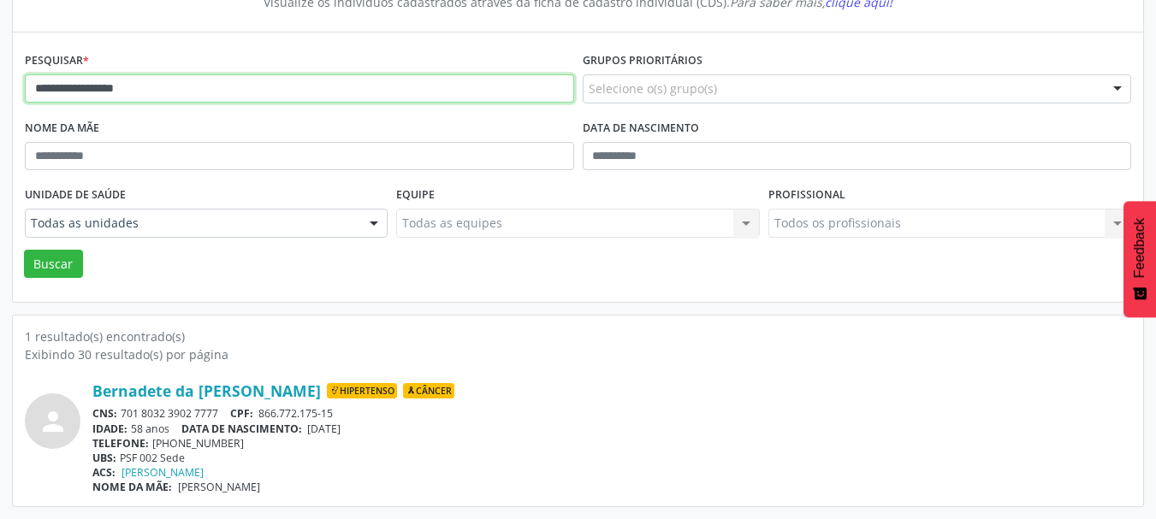
drag, startPoint x: 145, startPoint y: 87, endPoint x: 0, endPoint y: 84, distance: 145.5
click at [0, 84] on div "**********" at bounding box center [578, 217] width 1156 height 604
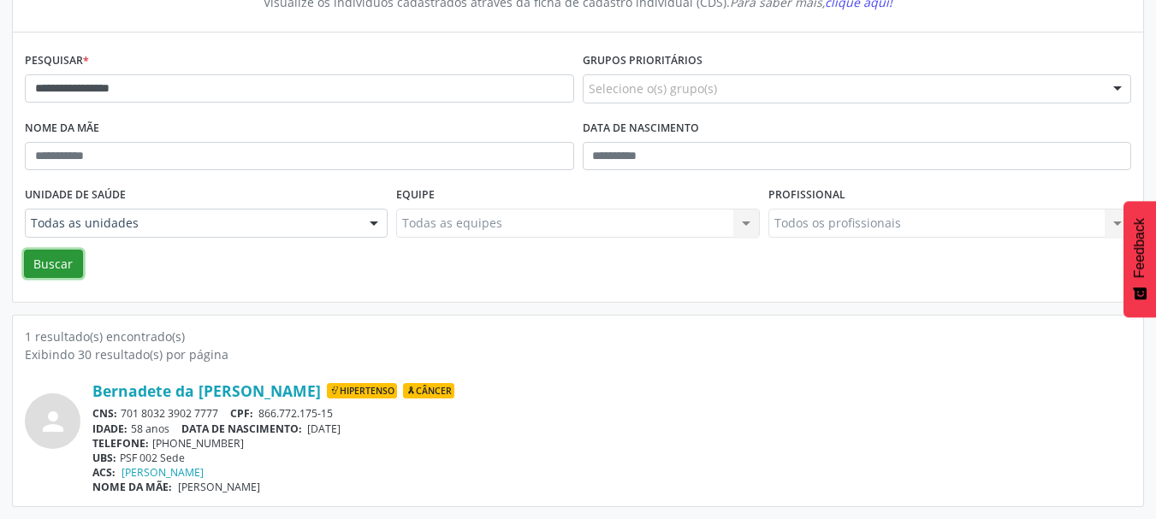
click at [48, 268] on button "Buscar" at bounding box center [53, 264] width 59 height 29
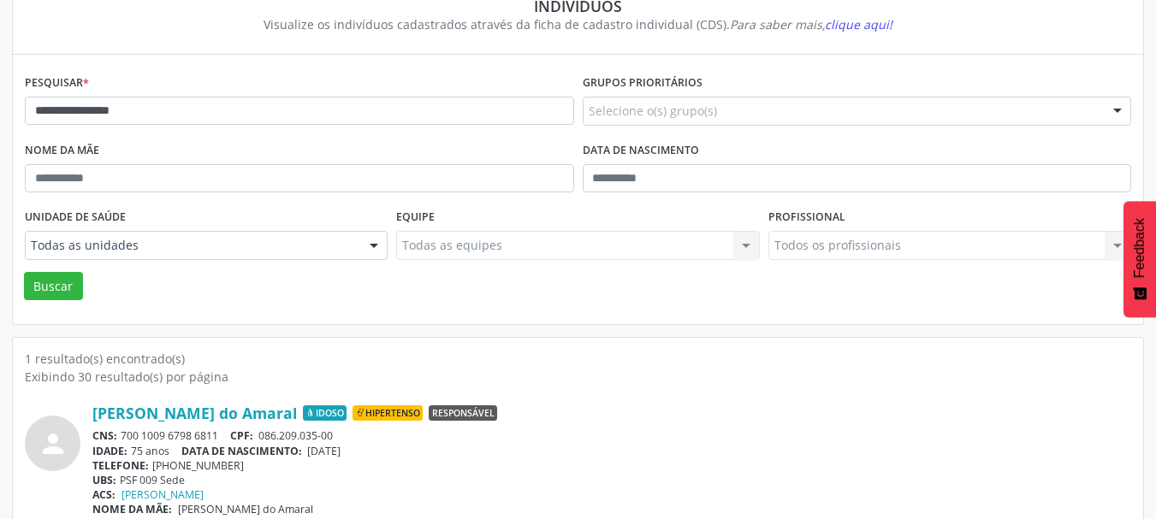
scroll to position [93, 0]
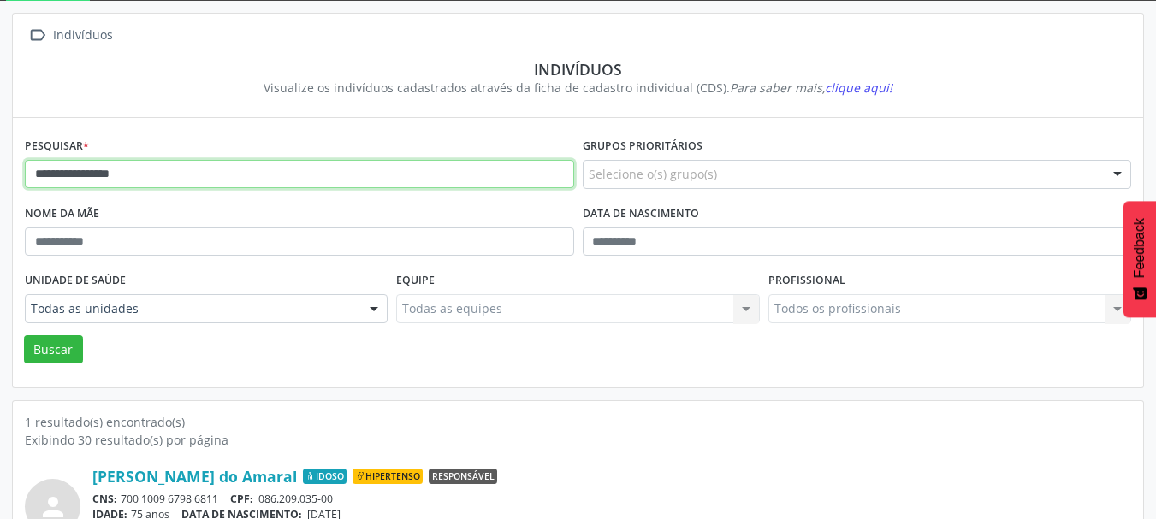
drag, startPoint x: 189, startPoint y: 184, endPoint x: 0, endPoint y: 184, distance: 189.0
click at [0, 184] on div "**********" at bounding box center [578, 303] width 1156 height 604
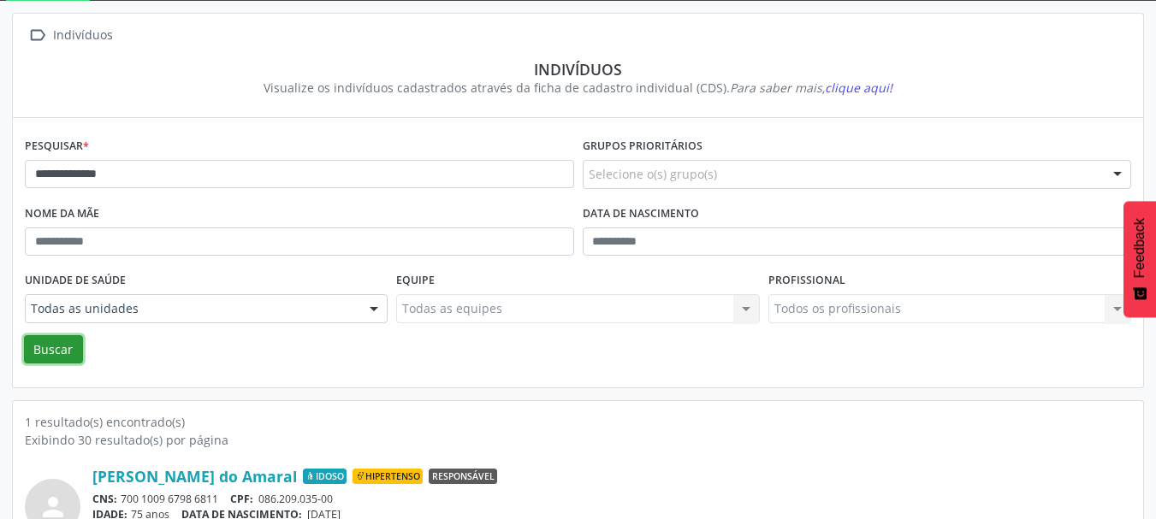
click at [59, 353] on button "Buscar" at bounding box center [53, 349] width 59 height 29
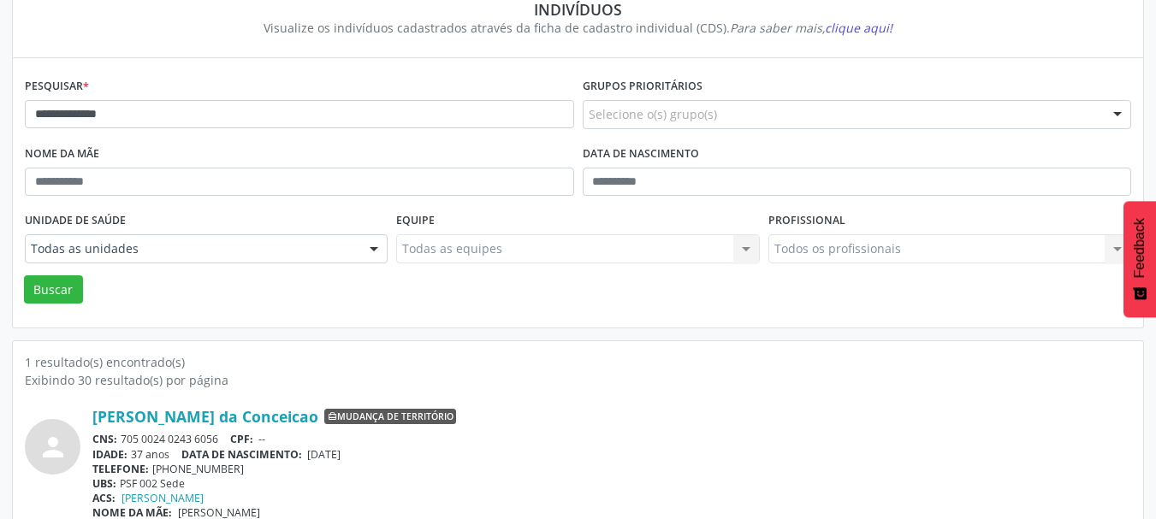
scroll to position [179, 0]
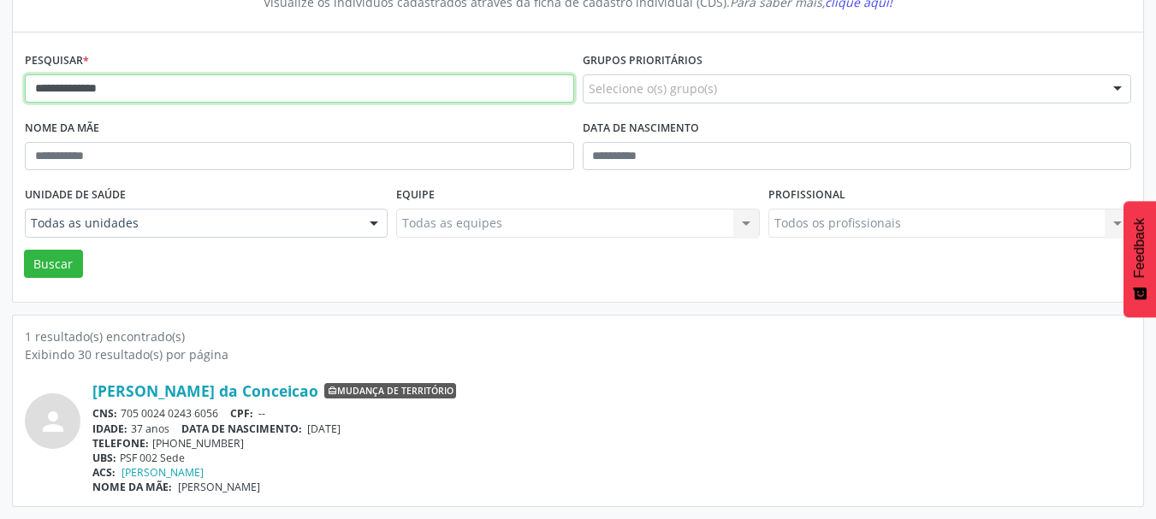
drag, startPoint x: 183, startPoint y: 95, endPoint x: 0, endPoint y: 84, distance: 183.4
click at [0, 84] on div "**********" at bounding box center [578, 217] width 1156 height 604
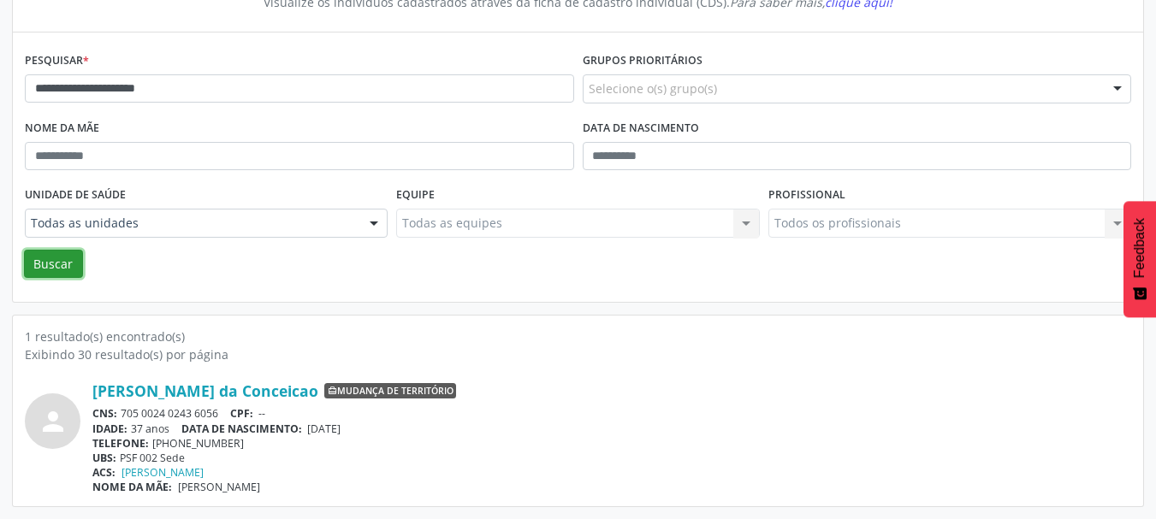
click at [53, 270] on button "Buscar" at bounding box center [53, 264] width 59 height 29
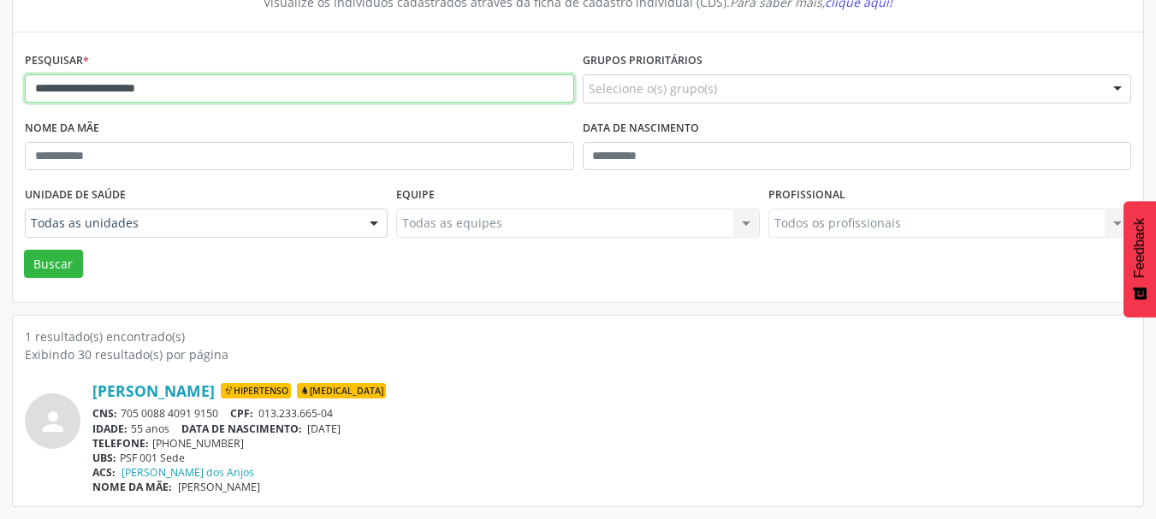
drag, startPoint x: 194, startPoint y: 93, endPoint x: 0, endPoint y: 99, distance: 194.3
click at [0, 99] on div "**********" at bounding box center [578, 217] width 1156 height 604
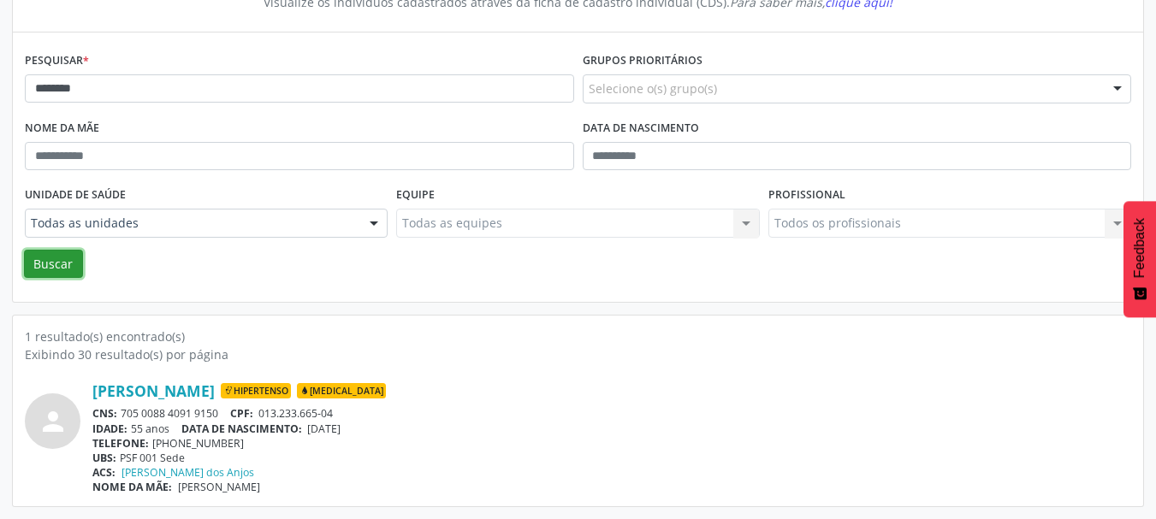
click at [62, 271] on button "Buscar" at bounding box center [53, 264] width 59 height 29
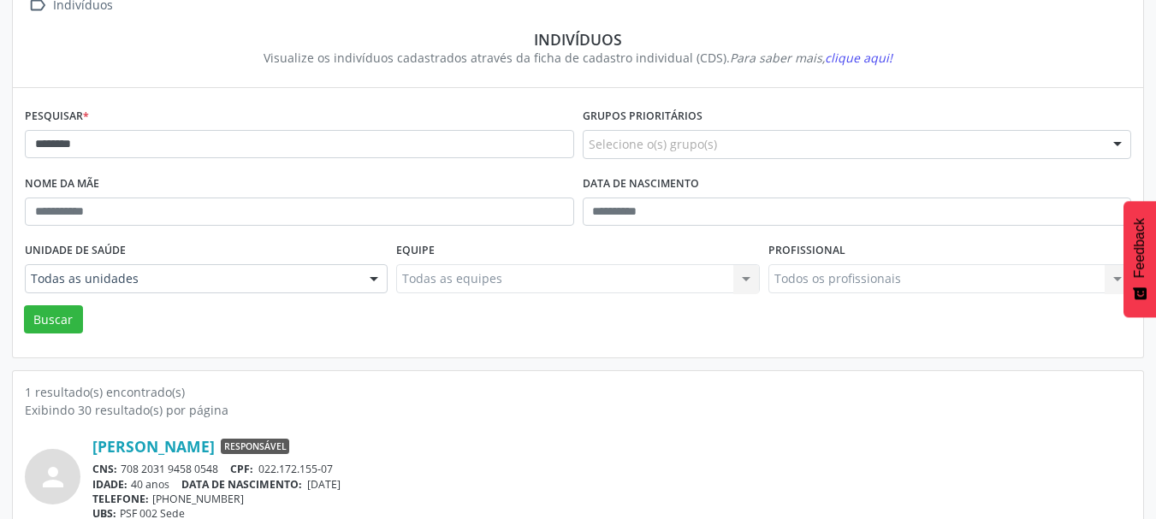
scroll to position [93, 0]
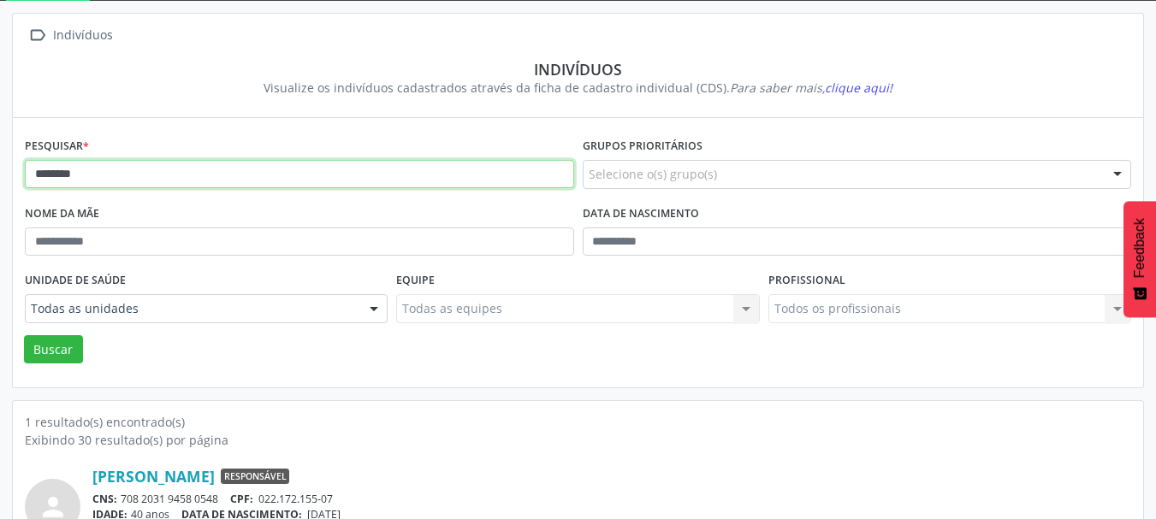
drag, startPoint x: 136, startPoint y: 171, endPoint x: 0, endPoint y: 162, distance: 136.3
click at [0, 162] on div " Indivíduos Indivíduos Visualize os indivíduos cadastrados através da ficha de…" at bounding box center [578, 303] width 1156 height 604
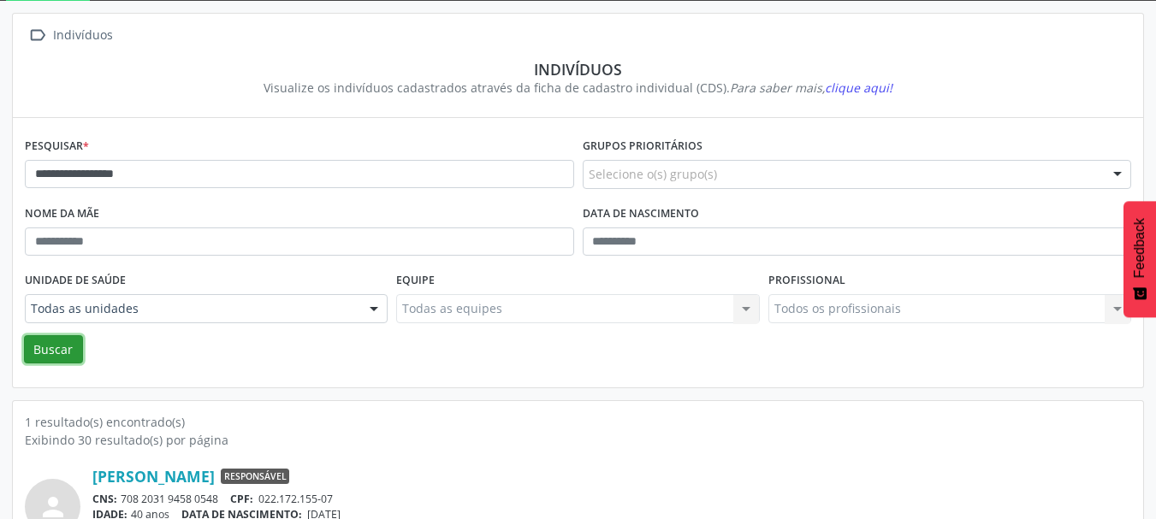
click at [58, 348] on button "Buscar" at bounding box center [53, 349] width 59 height 29
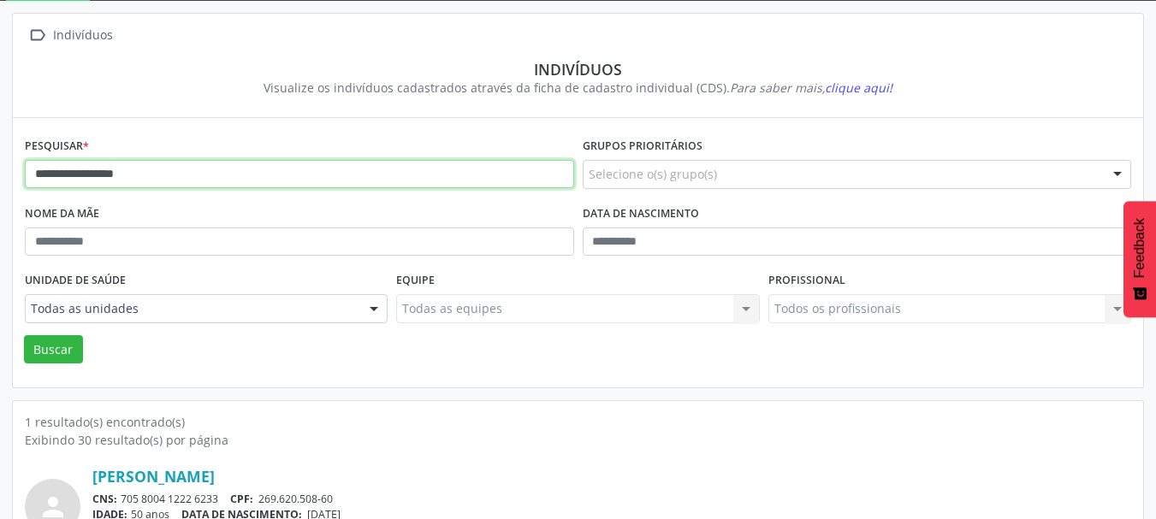
drag, startPoint x: 172, startPoint y: 174, endPoint x: 0, endPoint y: 176, distance: 171.9
click at [0, 175] on div "**********" at bounding box center [578, 303] width 1156 height 604
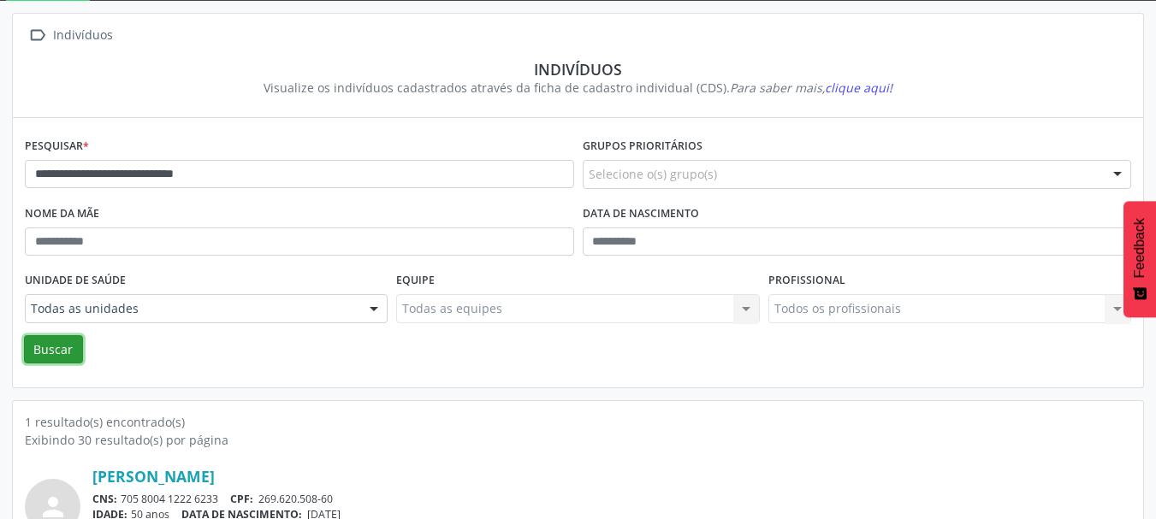
click at [61, 352] on button "Buscar" at bounding box center [53, 349] width 59 height 29
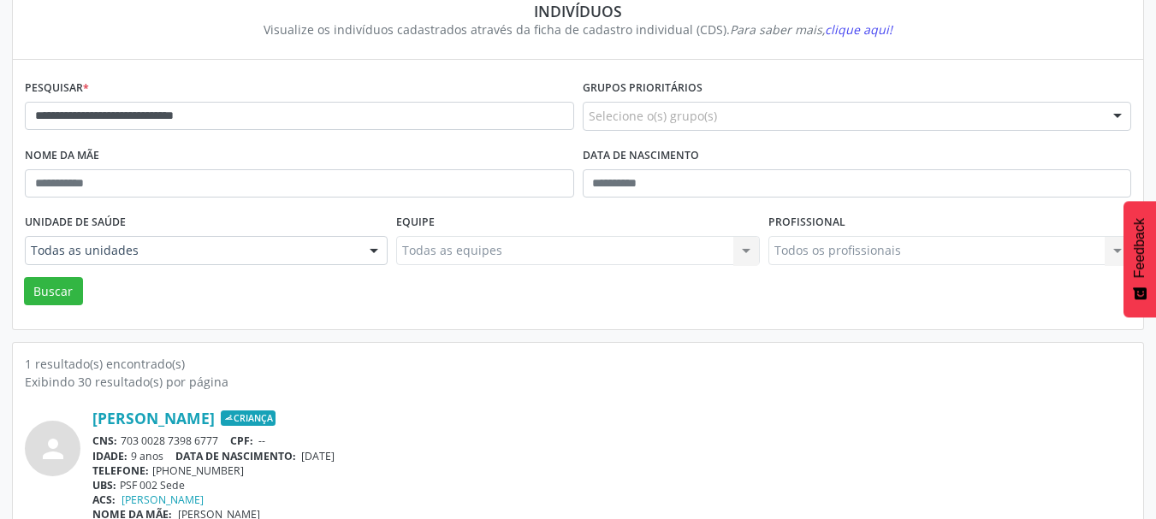
scroll to position [179, 0]
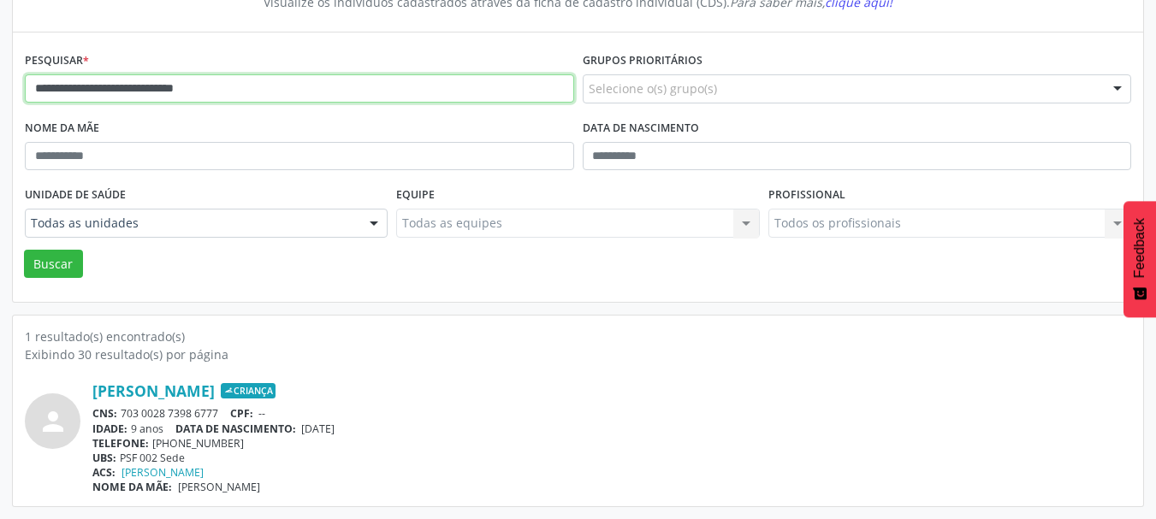
drag, startPoint x: 282, startPoint y: 83, endPoint x: 0, endPoint y: 81, distance: 282.3
click at [0, 81] on div "**********" at bounding box center [578, 217] width 1156 height 604
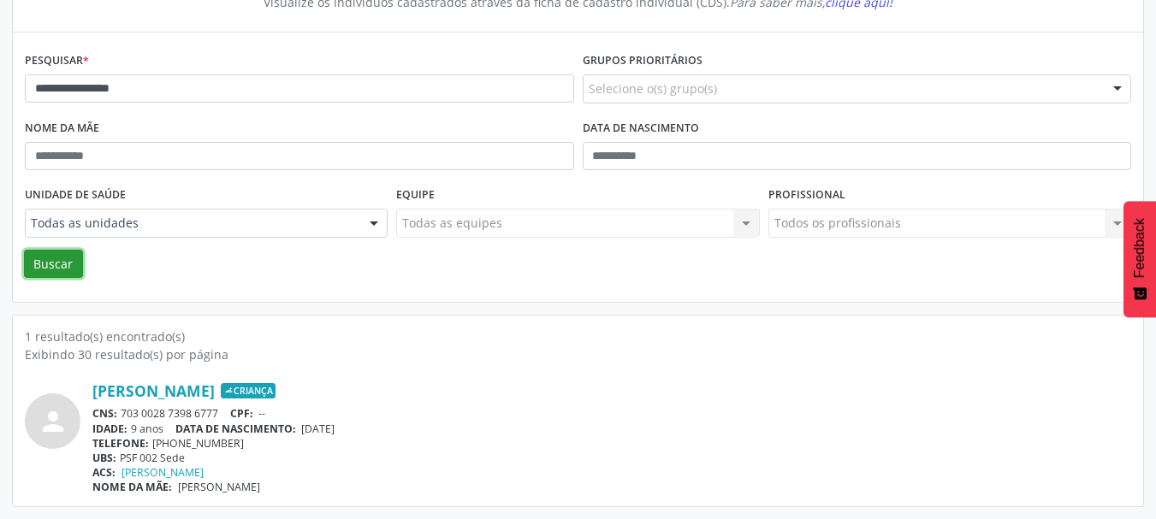
click at [45, 264] on button "Buscar" at bounding box center [53, 264] width 59 height 29
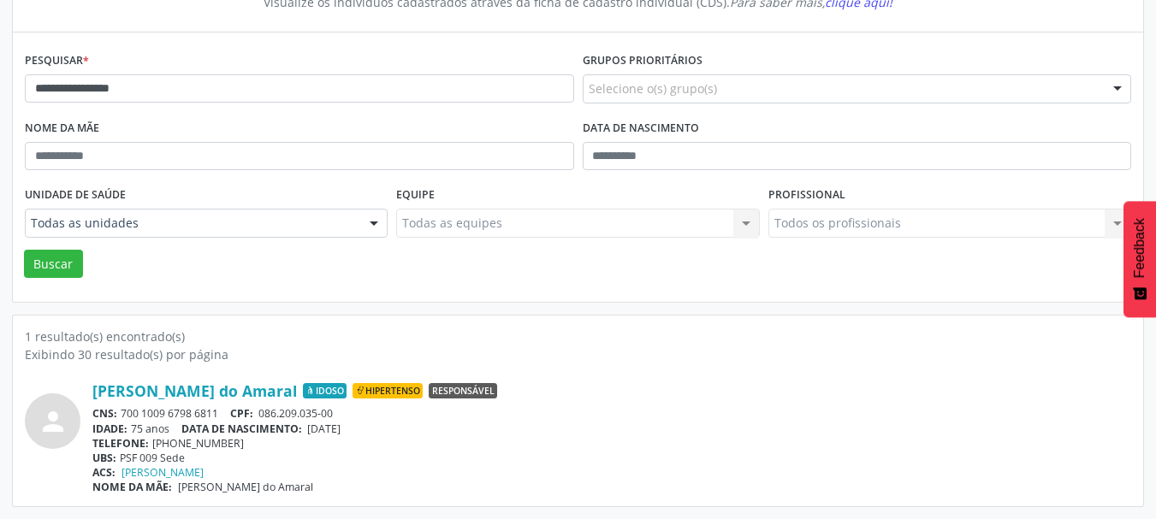
drag, startPoint x: 222, startPoint y: 414, endPoint x: 121, endPoint y: 408, distance: 101.1
click at [121, 408] on div "CNS: 700 1009 6798 6811 CPF: 086.209.035-00" at bounding box center [611, 413] width 1038 height 15
click at [276, 343] on div "1 resultado(s) encontrado(s)" at bounding box center [578, 337] width 1106 height 18
click at [220, 405] on div "[PERSON_NAME] do Amaral Idoso Hipertenso Responsável CNS: 700 1009 6798 6811 CP…" at bounding box center [611, 437] width 1038 height 113
click at [220, 410] on div "CNS: 700 1009 6798 6811 CPF: 086.209.035-00" at bounding box center [611, 413] width 1038 height 15
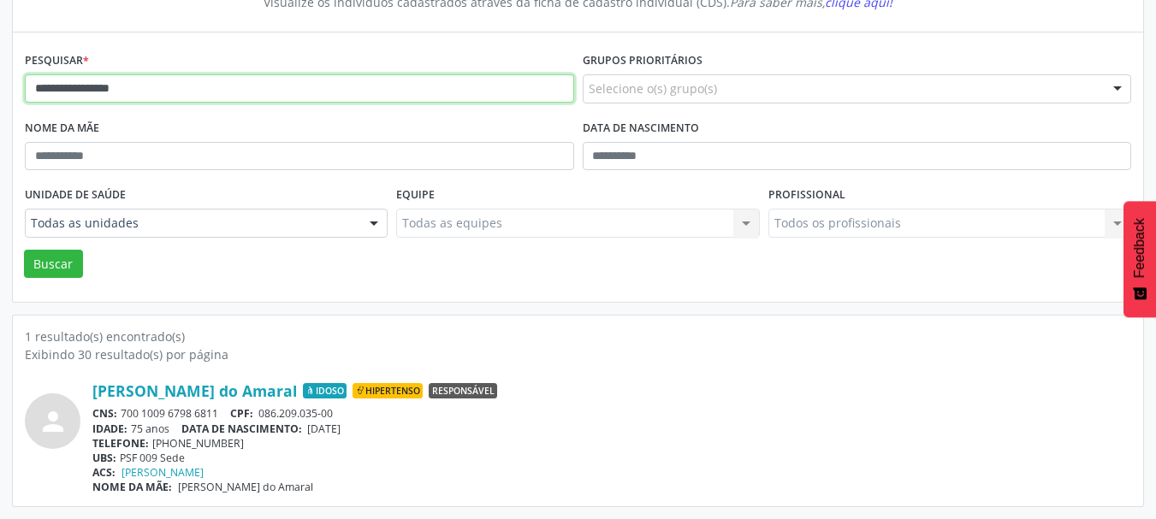
drag, startPoint x: 202, startPoint y: 90, endPoint x: 0, endPoint y: 96, distance: 202.0
click at [0, 96] on div "**********" at bounding box center [578, 217] width 1156 height 604
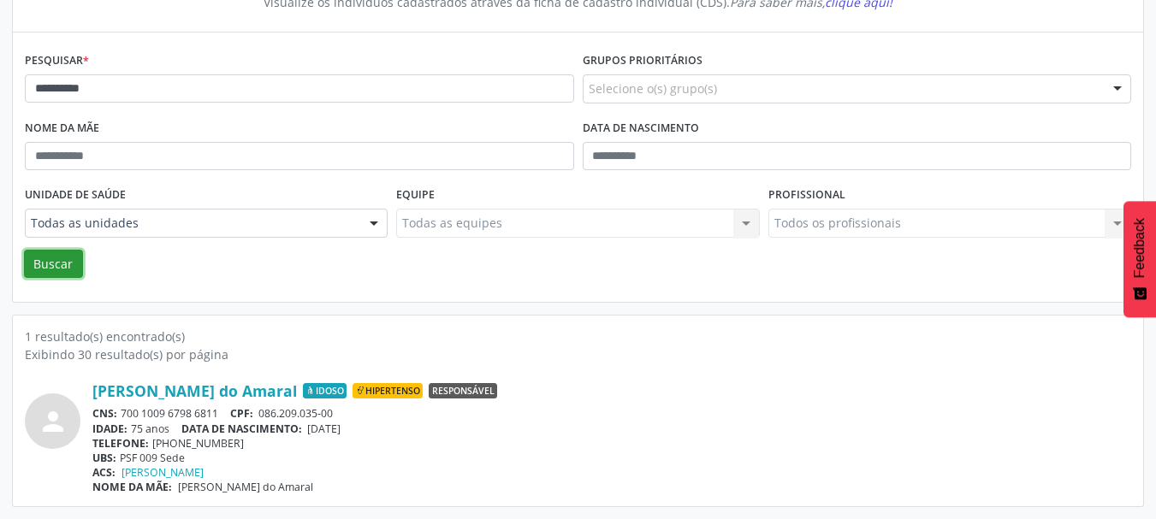
click at [65, 269] on button "Buscar" at bounding box center [53, 264] width 59 height 29
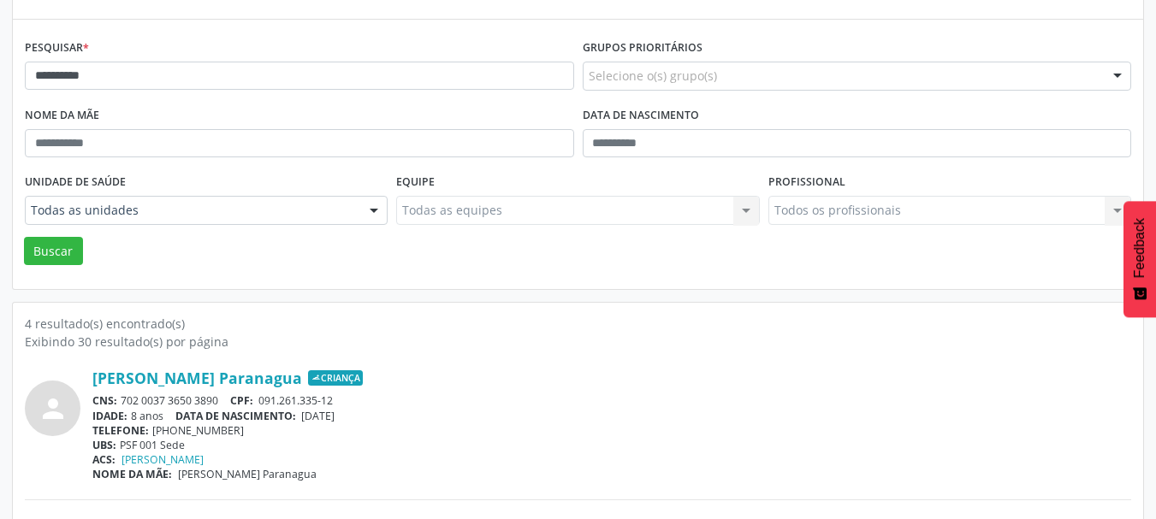
scroll to position [93, 0]
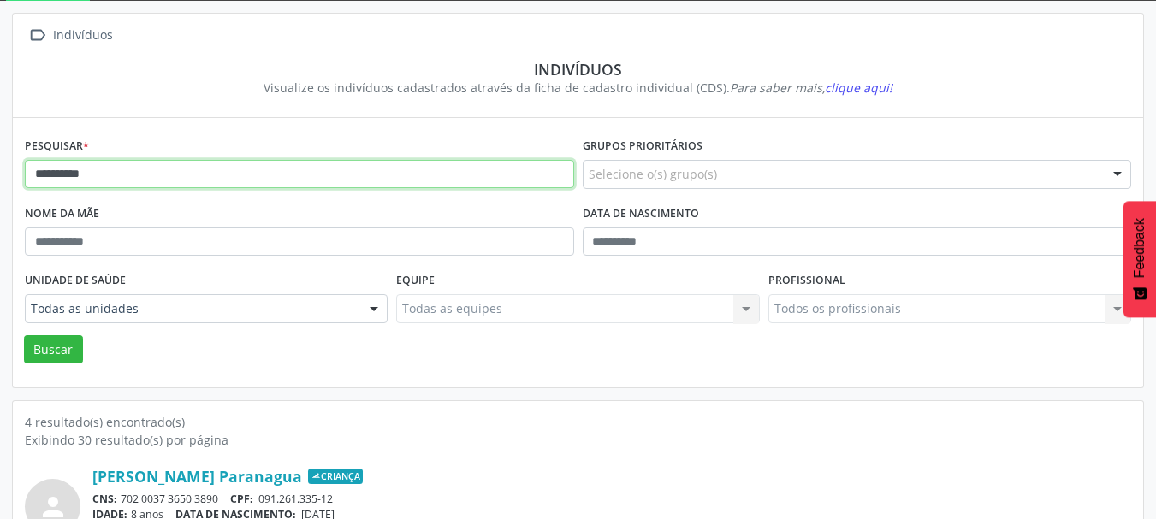
drag, startPoint x: 159, startPoint y: 163, endPoint x: 51, endPoint y: 239, distance: 132.0
click at [0, 189] on div "**********" at bounding box center [578, 528] width 1156 height 1054
type input "**********"
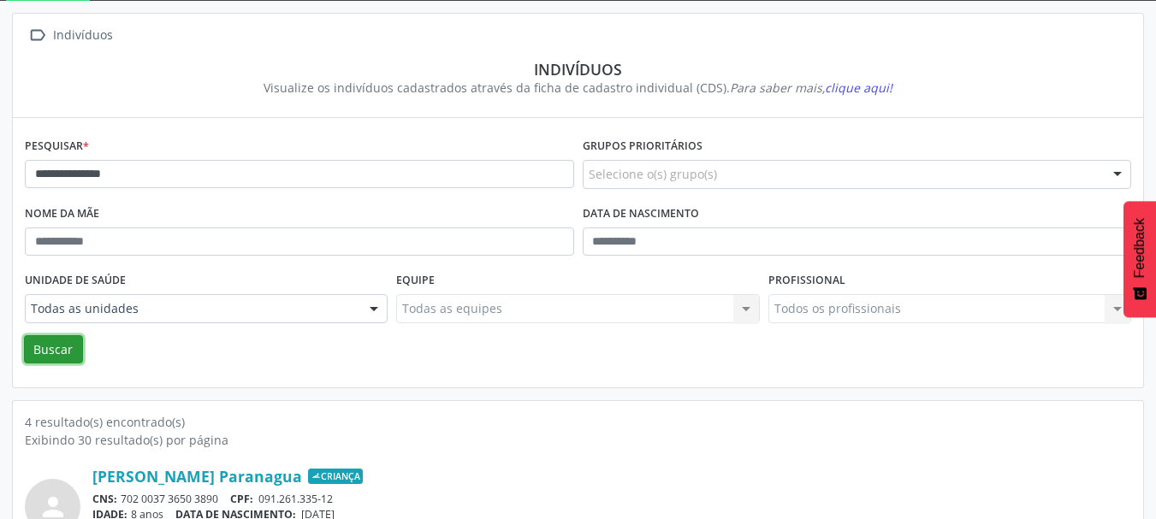
click at [54, 352] on button "Buscar" at bounding box center [53, 349] width 59 height 29
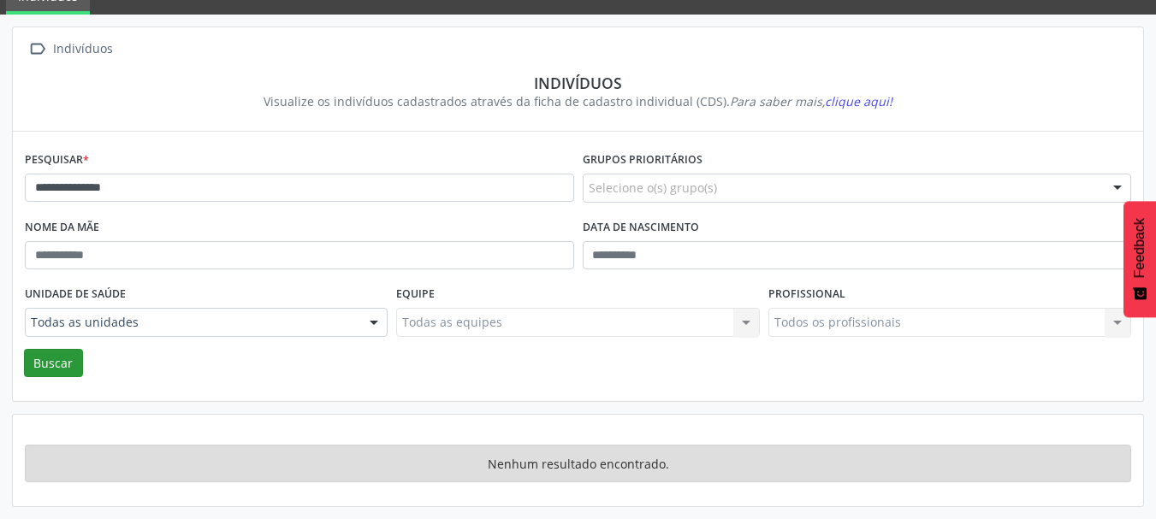
scroll to position [80, 0]
click at [60, 353] on button "Buscar" at bounding box center [53, 363] width 59 height 29
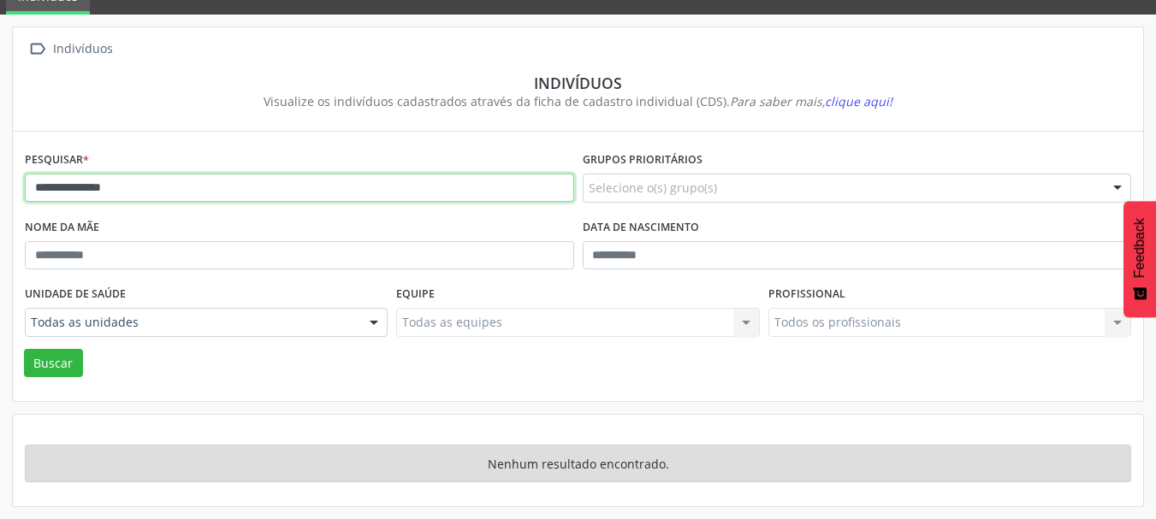
click at [147, 192] on input "**********" at bounding box center [299, 188] width 549 height 29
drag, startPoint x: 147, startPoint y: 192, endPoint x: 0, endPoint y: 189, distance: 147.1
click at [0, 189] on div "**********" at bounding box center [578, 267] width 1156 height 505
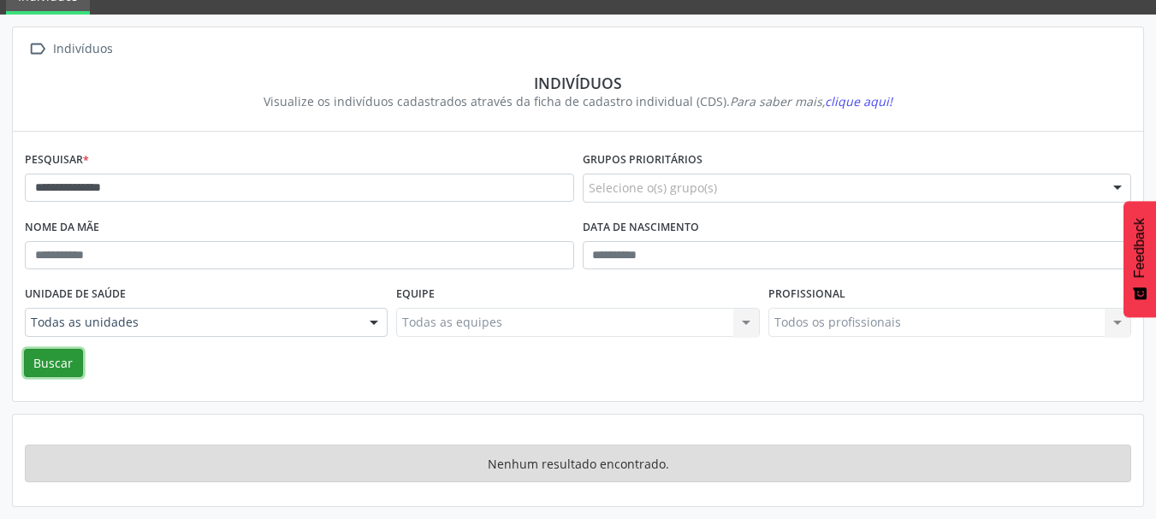
click at [51, 367] on button "Buscar" at bounding box center [53, 363] width 59 height 29
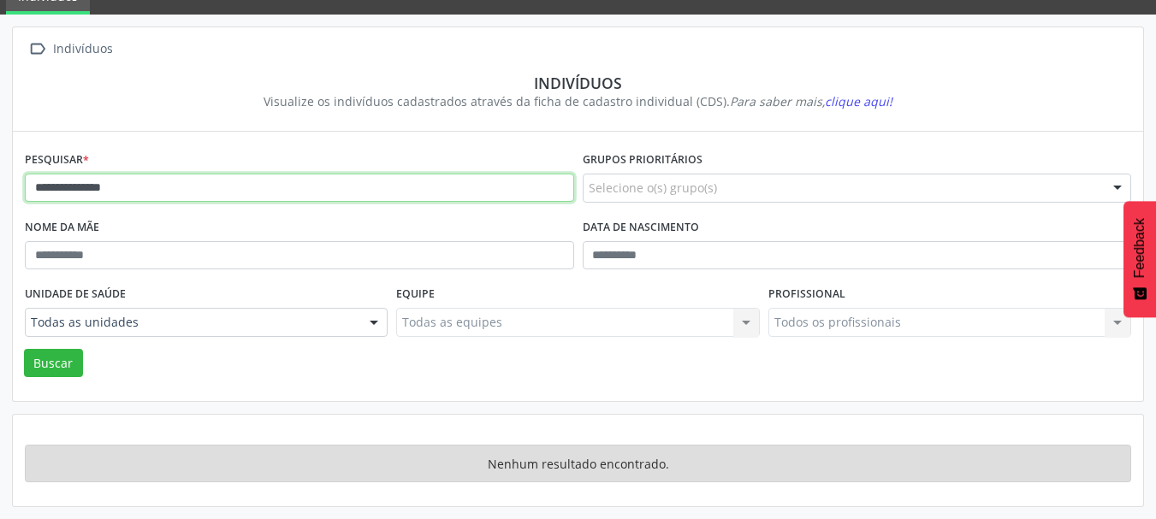
click at [95, 191] on input "**********" at bounding box center [299, 188] width 549 height 29
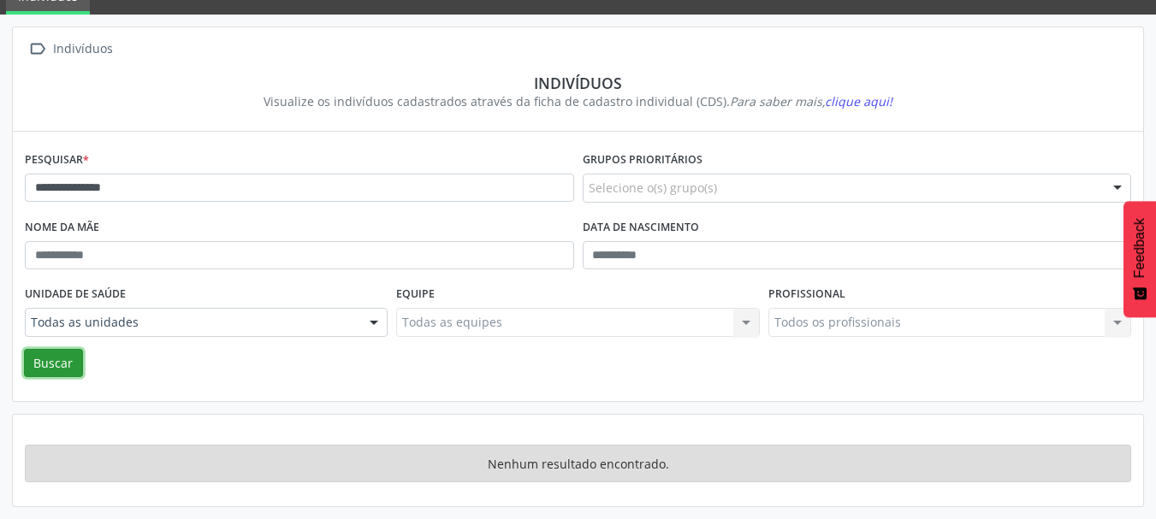
click at [57, 368] on button "Buscar" at bounding box center [53, 363] width 59 height 29
click at [68, 355] on button "Buscar" at bounding box center [53, 363] width 59 height 29
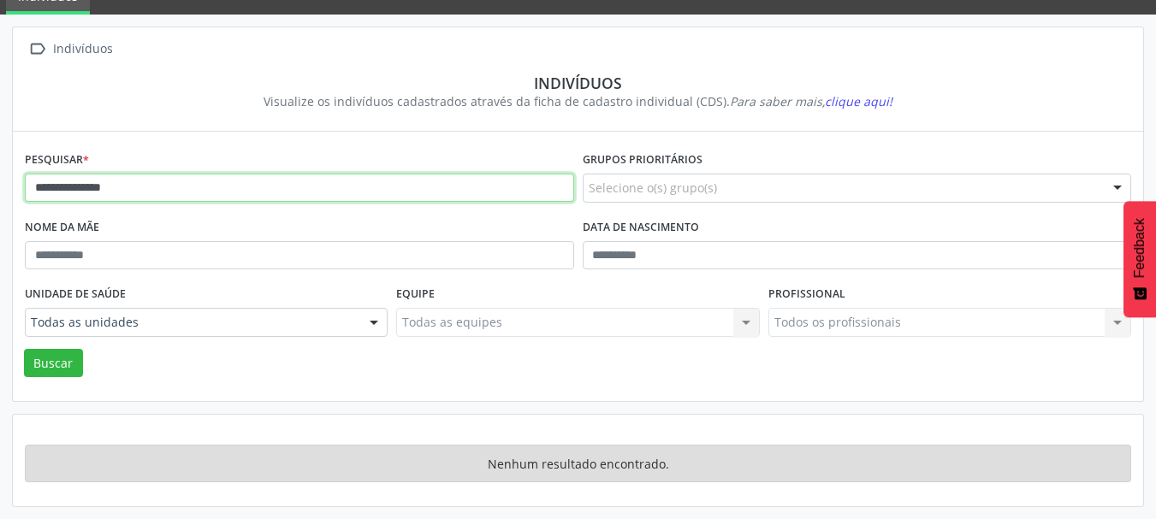
click at [98, 187] on input "**********" at bounding box center [299, 188] width 549 height 29
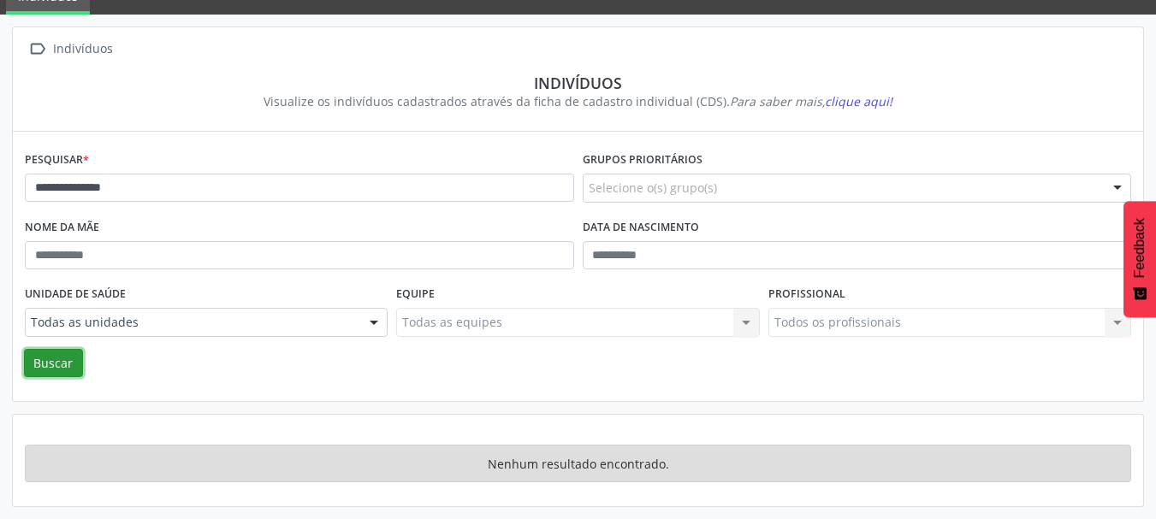
click at [53, 370] on button "Buscar" at bounding box center [53, 363] width 59 height 29
click at [56, 359] on button "Buscar" at bounding box center [53, 363] width 59 height 29
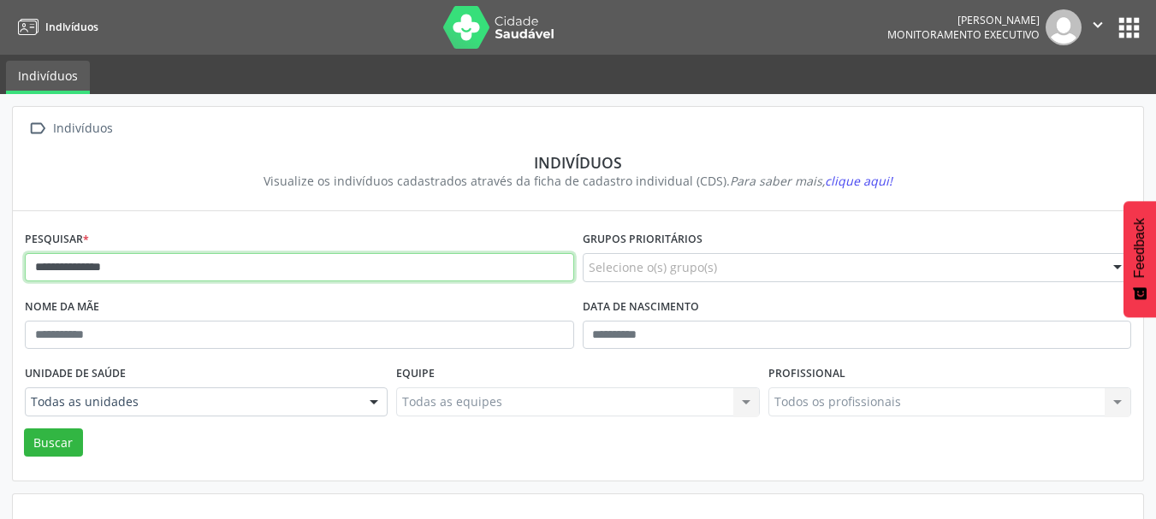
drag, startPoint x: 186, startPoint y: 267, endPoint x: 0, endPoint y: 304, distance: 189.2
click at [0, 285] on div "**********" at bounding box center [578, 346] width 1156 height 505
type input "**********"
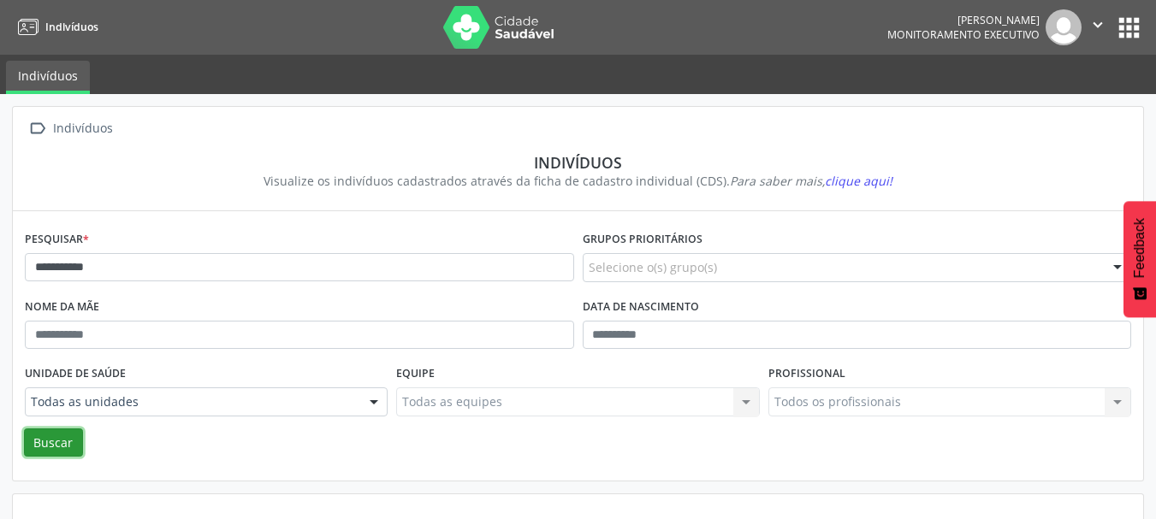
click at [38, 444] on button "Buscar" at bounding box center [53, 443] width 59 height 29
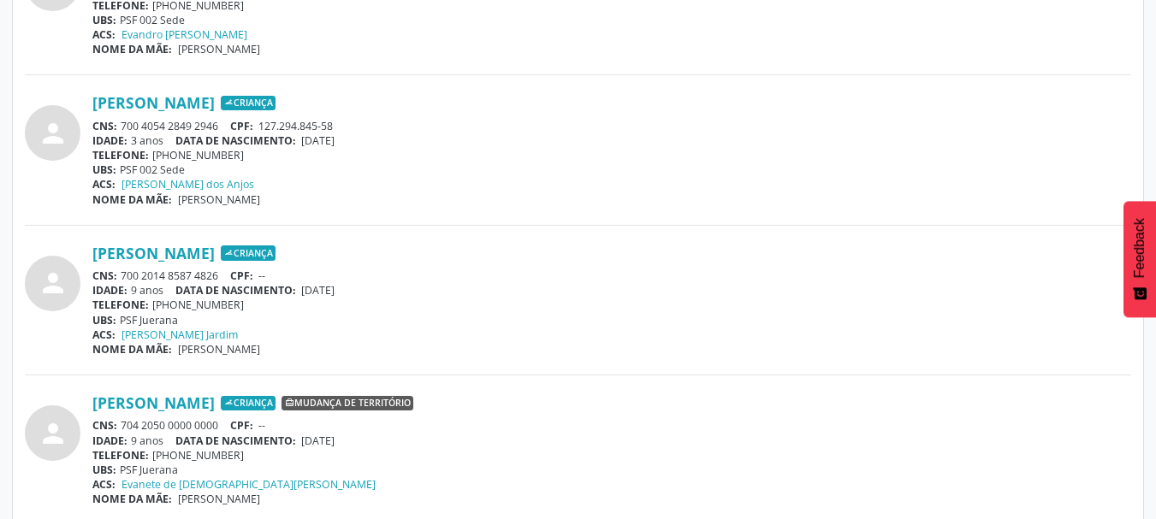
scroll to position [598, 0]
